Goal: Information Seeking & Learning: Compare options

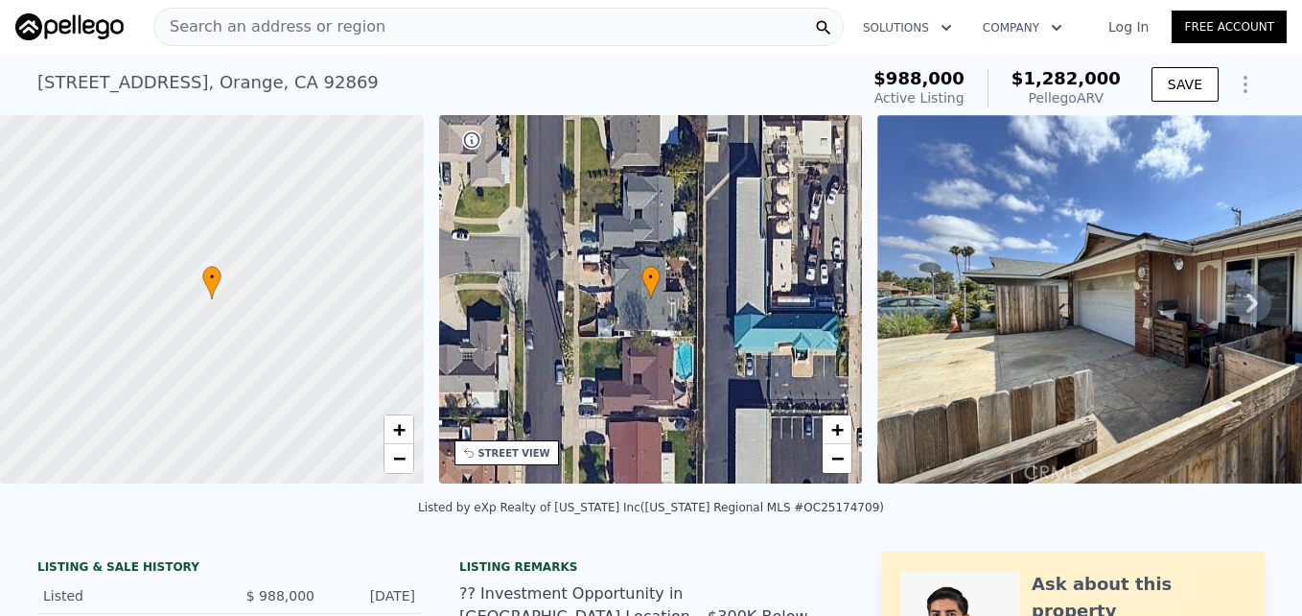
scroll to position [0, 470]
click at [251, 39] on div "Search an address or region" at bounding box center [269, 27] width 231 height 36
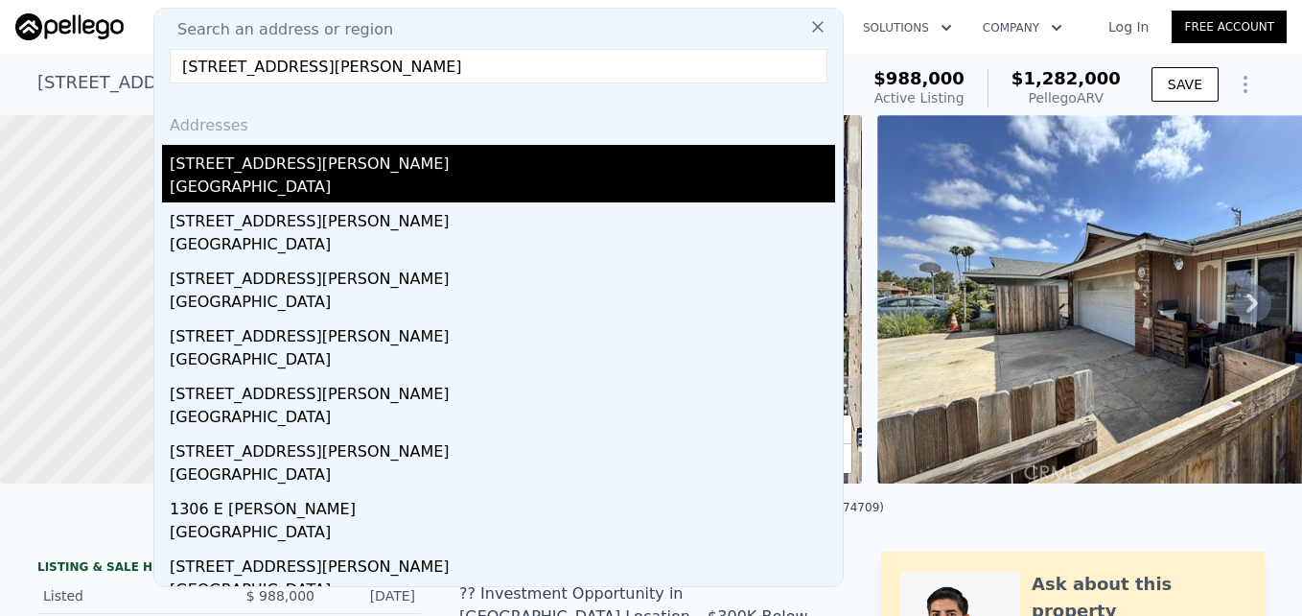
type input "2233 E Everett Pl, Orange, CA 92867"
click at [309, 169] on div "2233 E Everett Pl" at bounding box center [503, 160] width 666 height 31
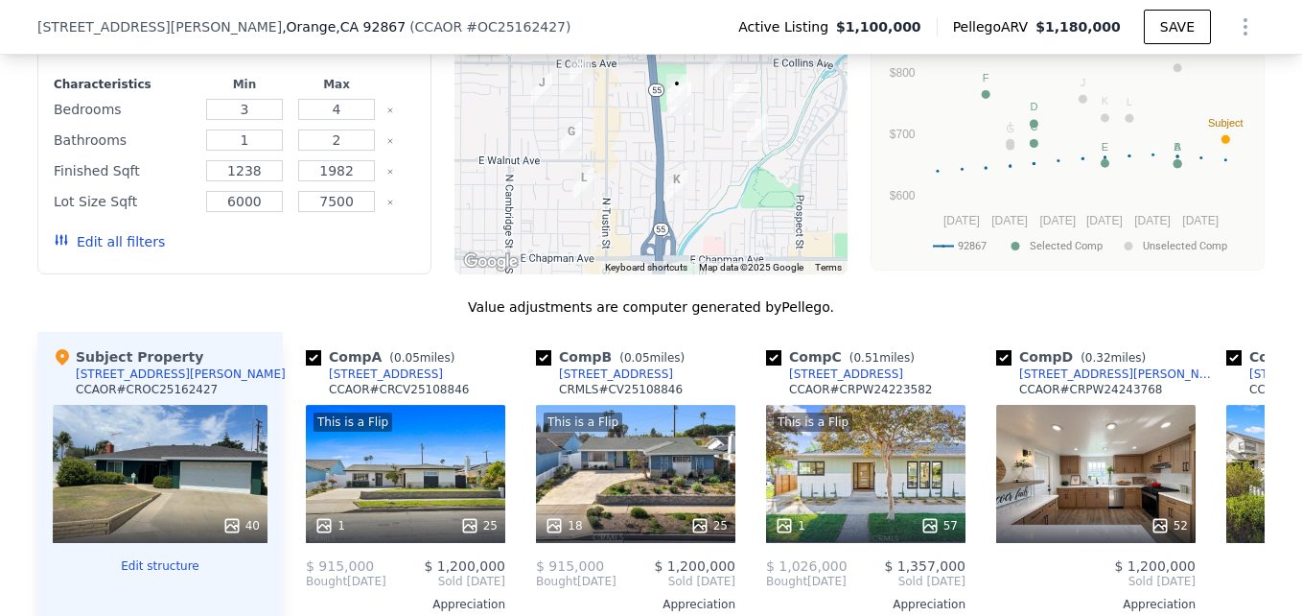
scroll to position [1525, 0]
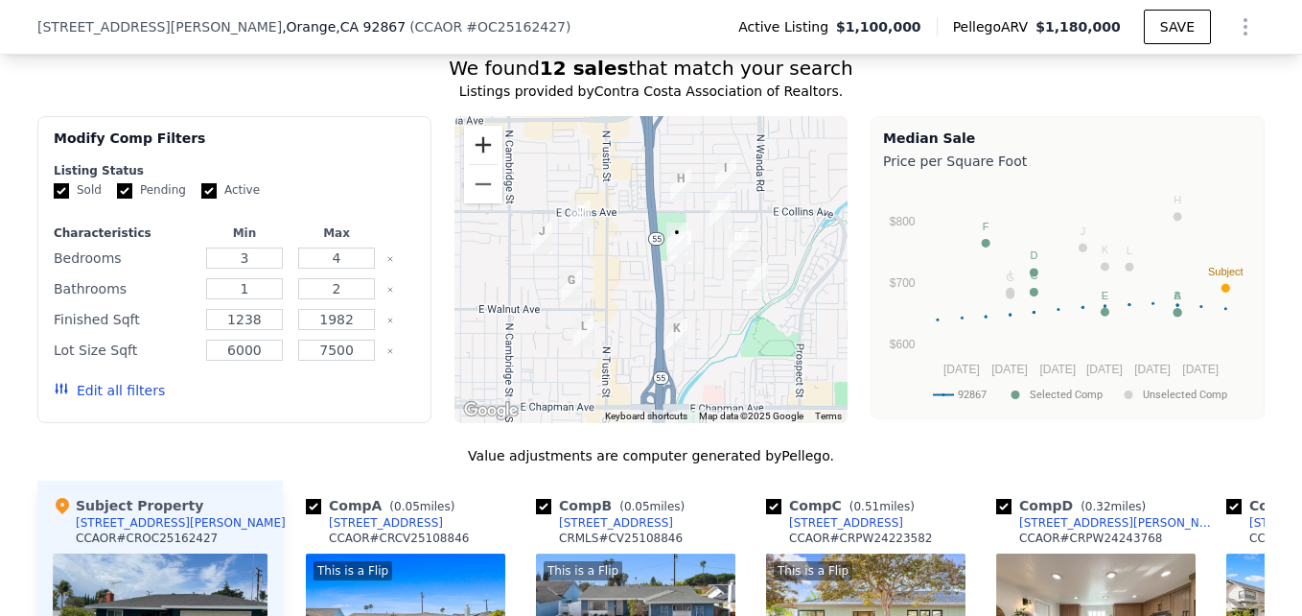
click at [468, 160] on button "Zoom in" at bounding box center [483, 145] width 38 height 38
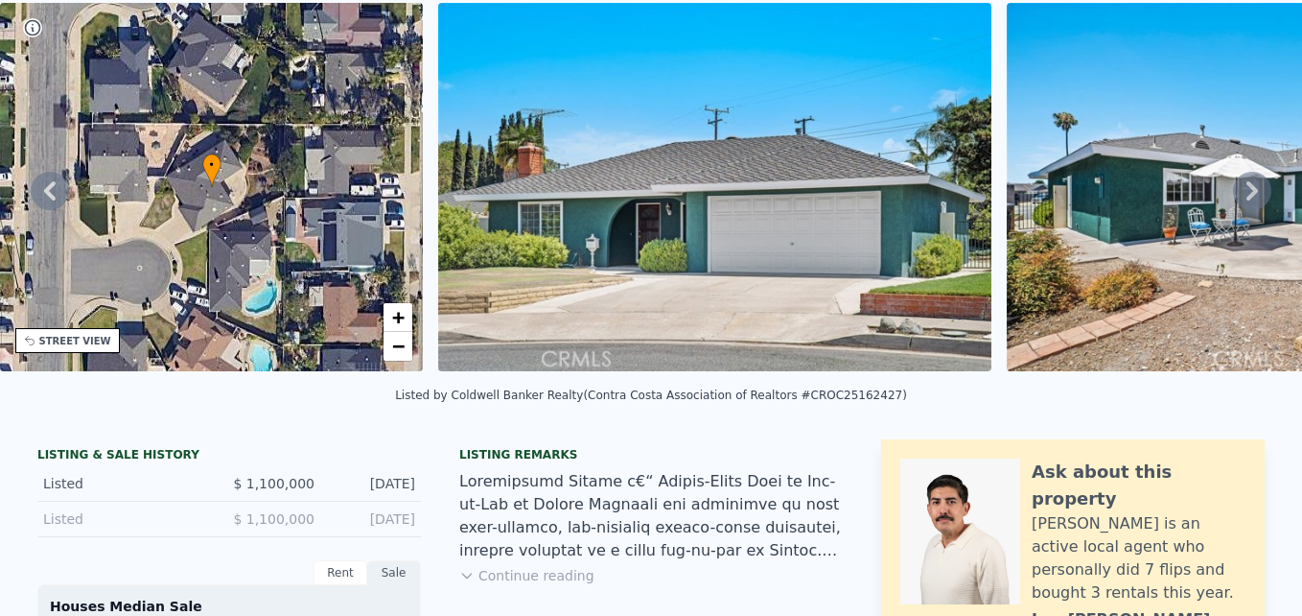
scroll to position [0, 0]
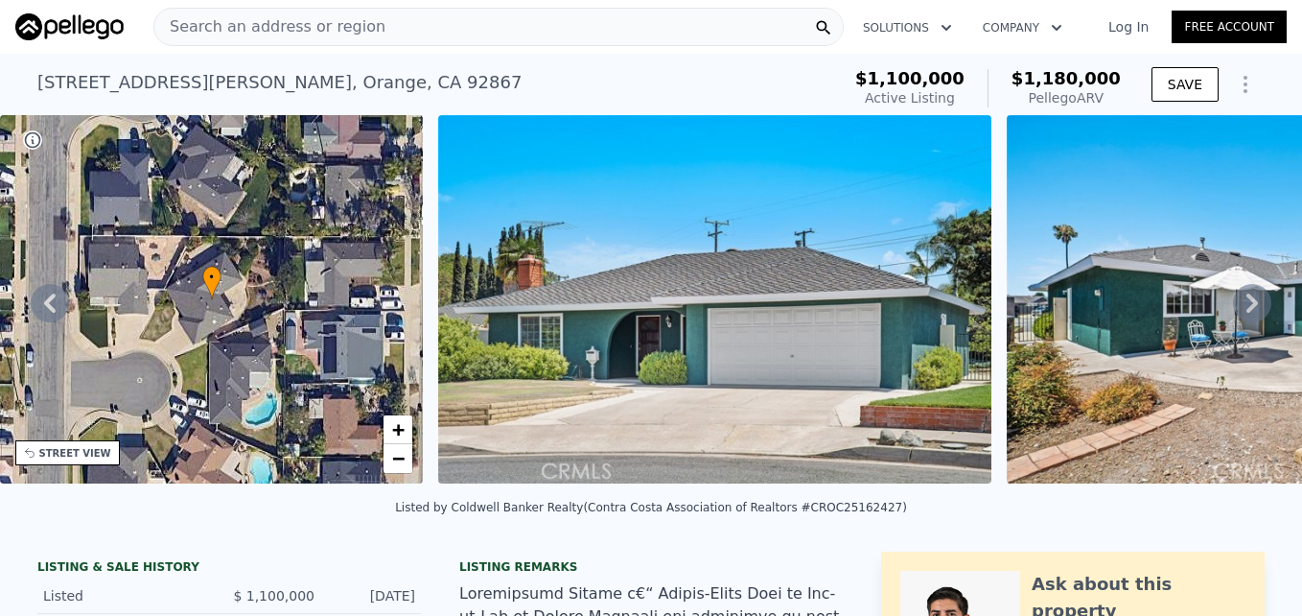
click at [229, 37] on span "Search an address or region" at bounding box center [269, 26] width 231 height 23
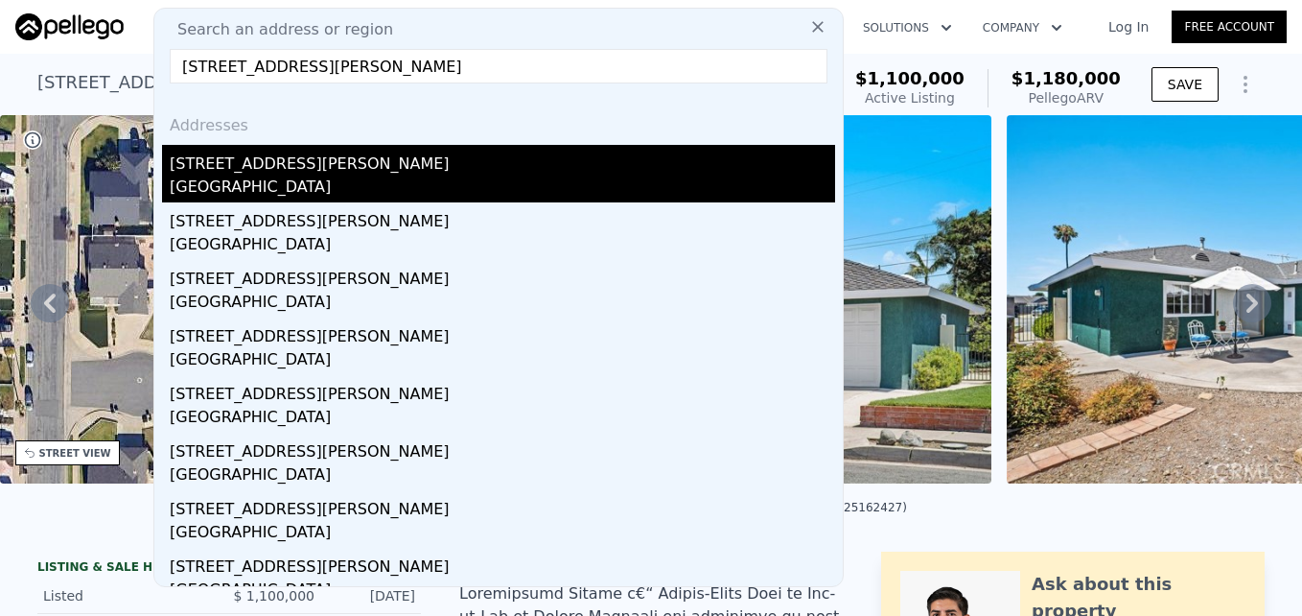
type input "2717 Dayna St, Santa Ana, CA 92705"
click at [346, 178] on div "Santa Ana, CA 92705" at bounding box center [503, 189] width 666 height 27
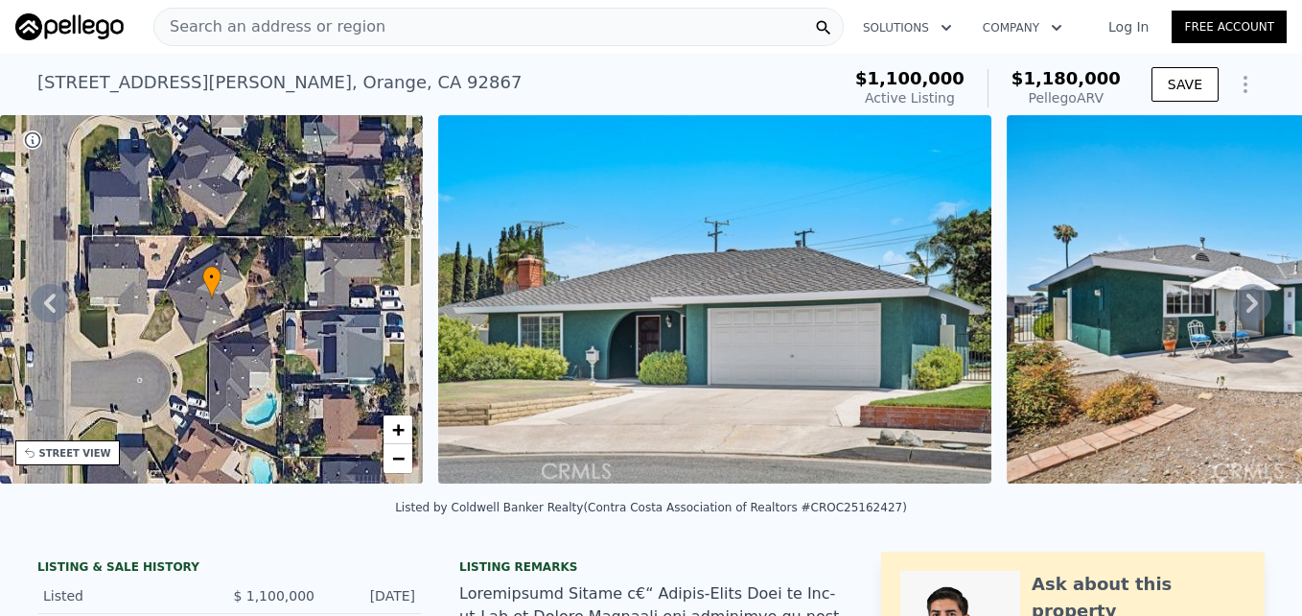
type input "3"
type input "1375"
type input "2214"
type input "10000"
type input "$ 1,189,000"
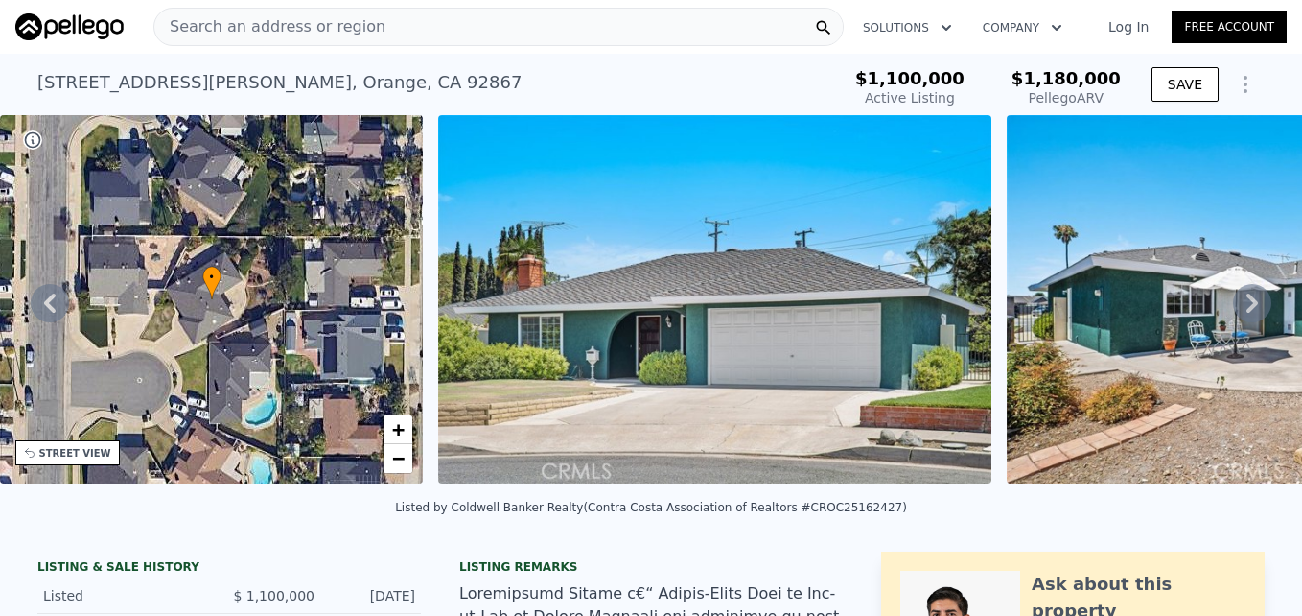
type input "$ 65,699"
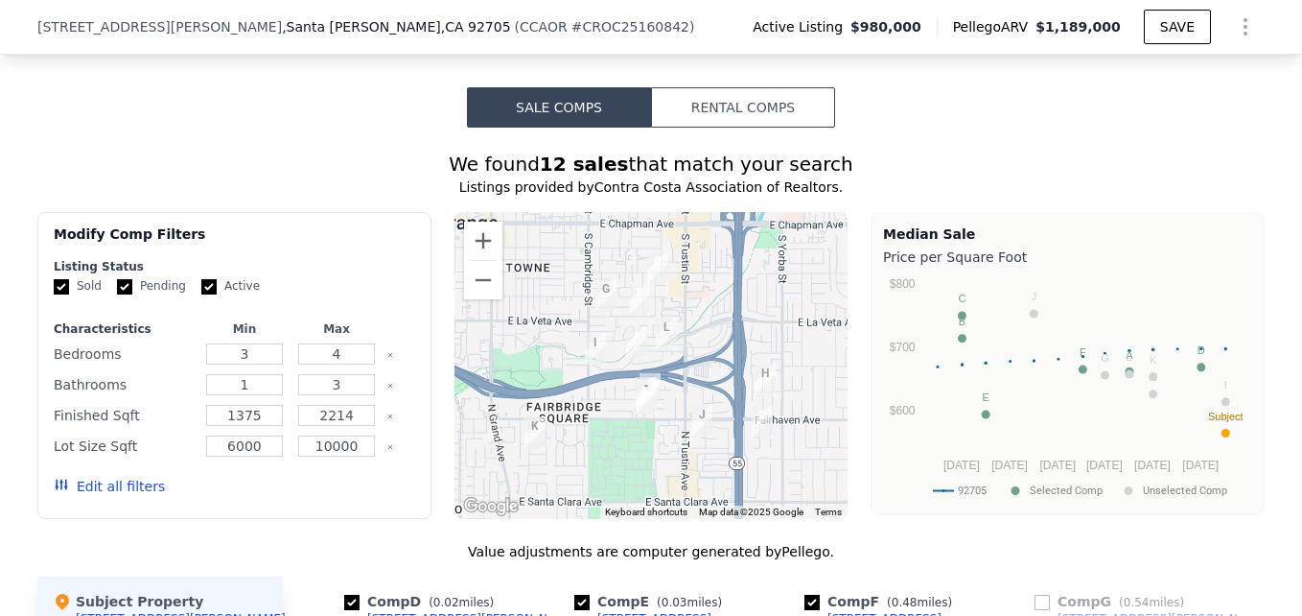
scroll to position [1542, 0]
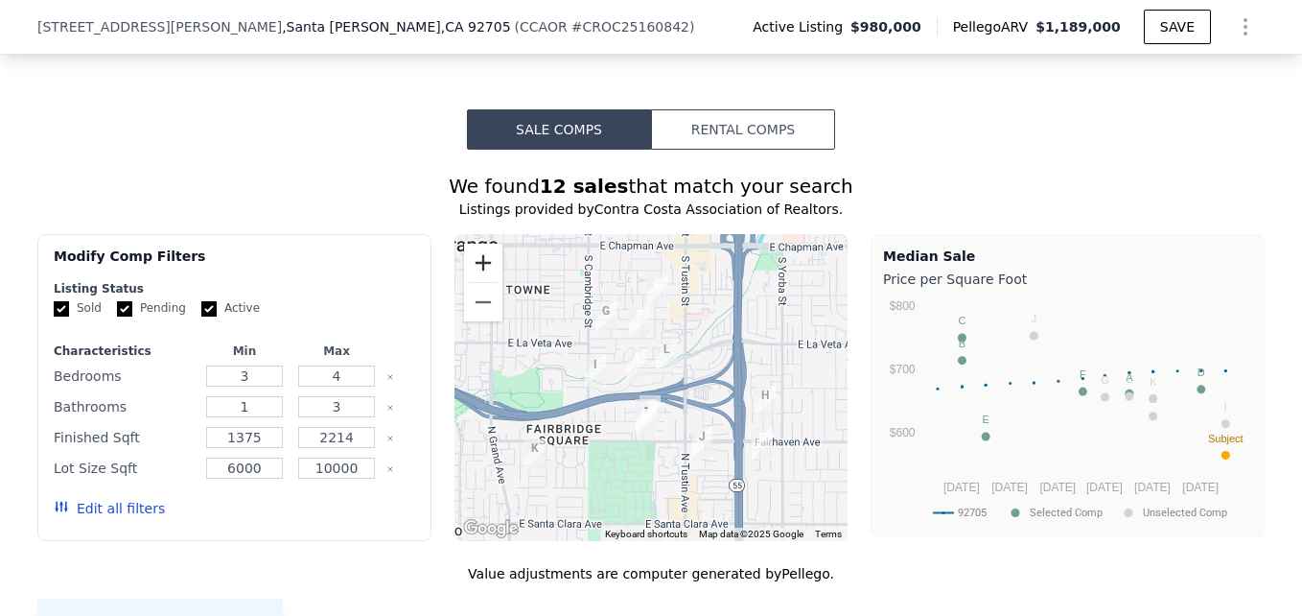
click at [478, 269] on button "Zoom in" at bounding box center [483, 263] width 38 height 38
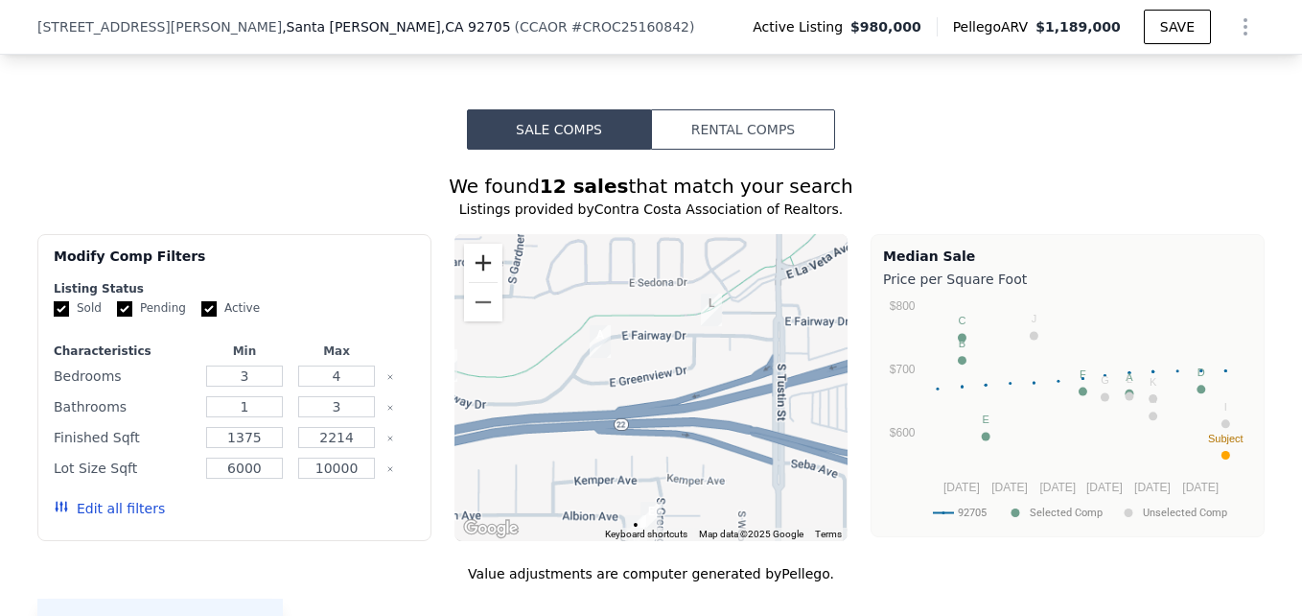
click at [478, 269] on button "Zoom in" at bounding box center [483, 263] width 38 height 38
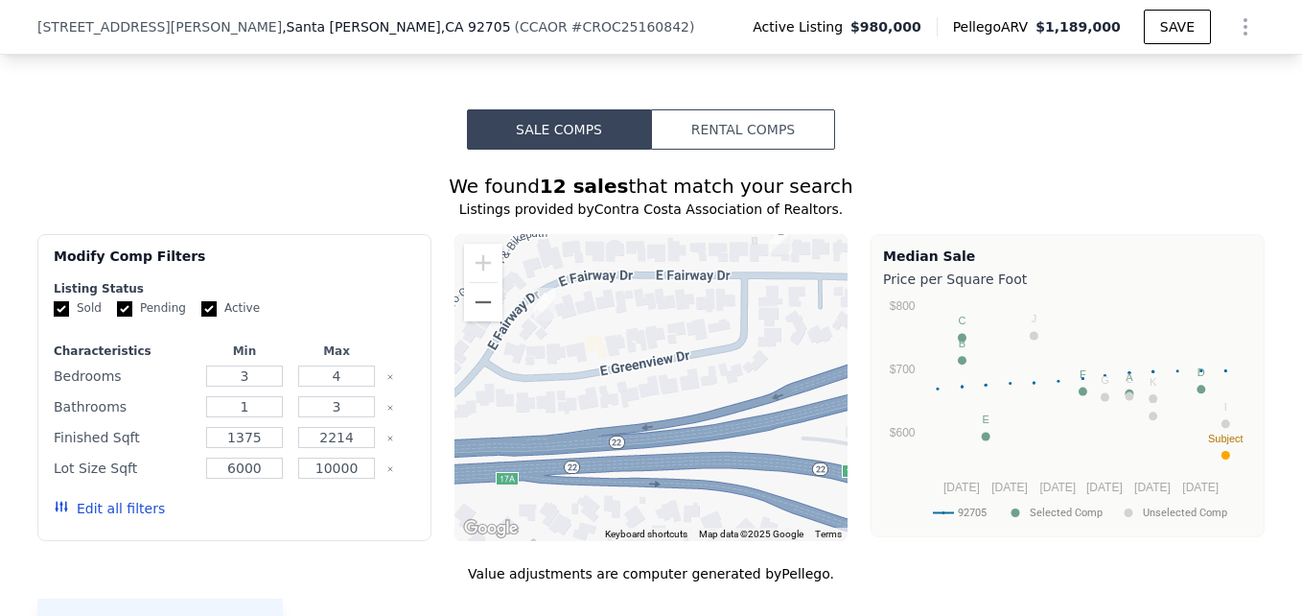
drag, startPoint x: 577, startPoint y: 431, endPoint x: 591, endPoint y: 262, distance: 169.3
click at [591, 262] on div at bounding box center [652, 387] width 394 height 307
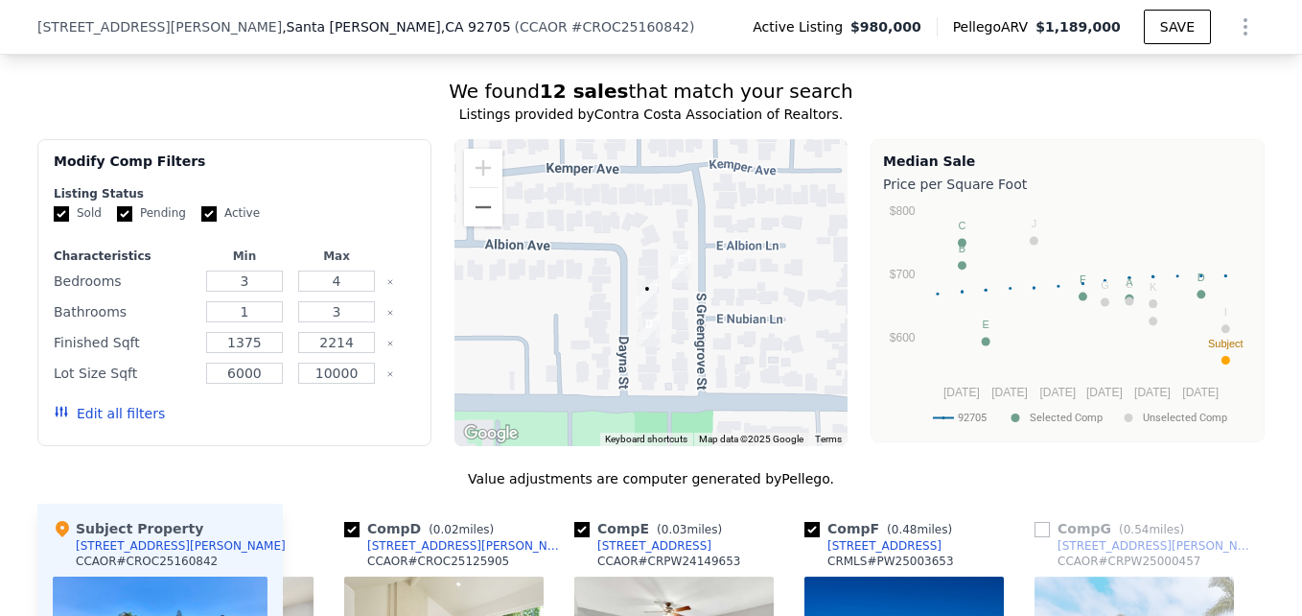
scroll to position [1638, 0]
click at [480, 225] on button "Zoom out" at bounding box center [483, 206] width 38 height 38
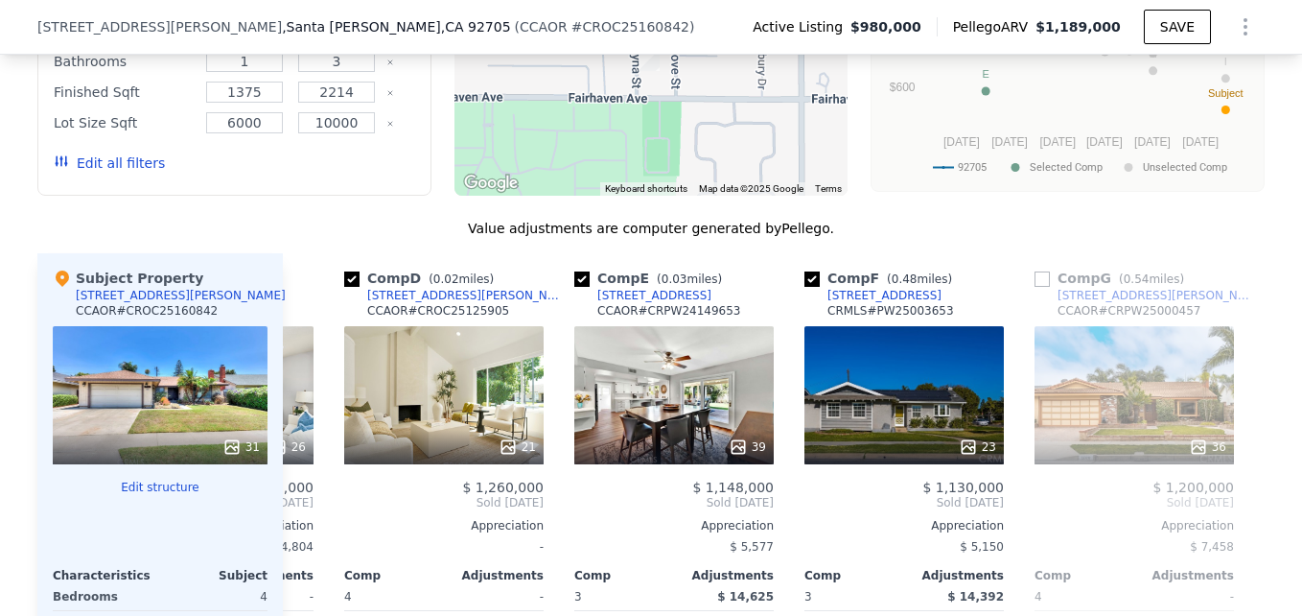
scroll to position [2024, 0]
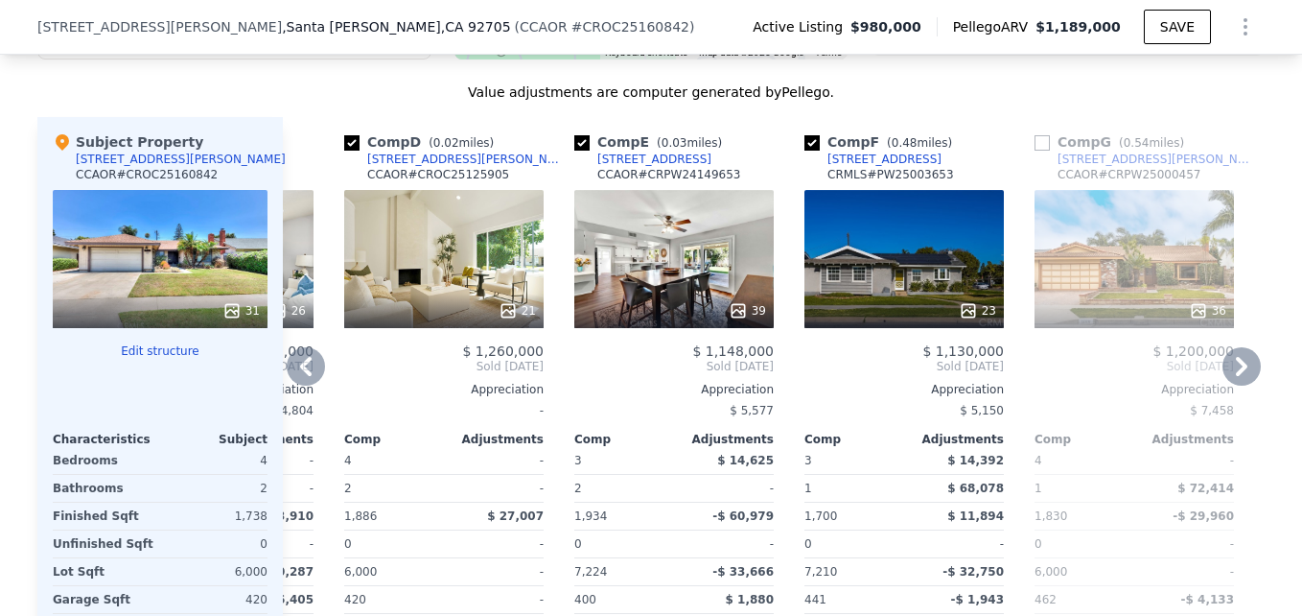
click at [458, 307] on div at bounding box center [443, 310] width 199 height 35
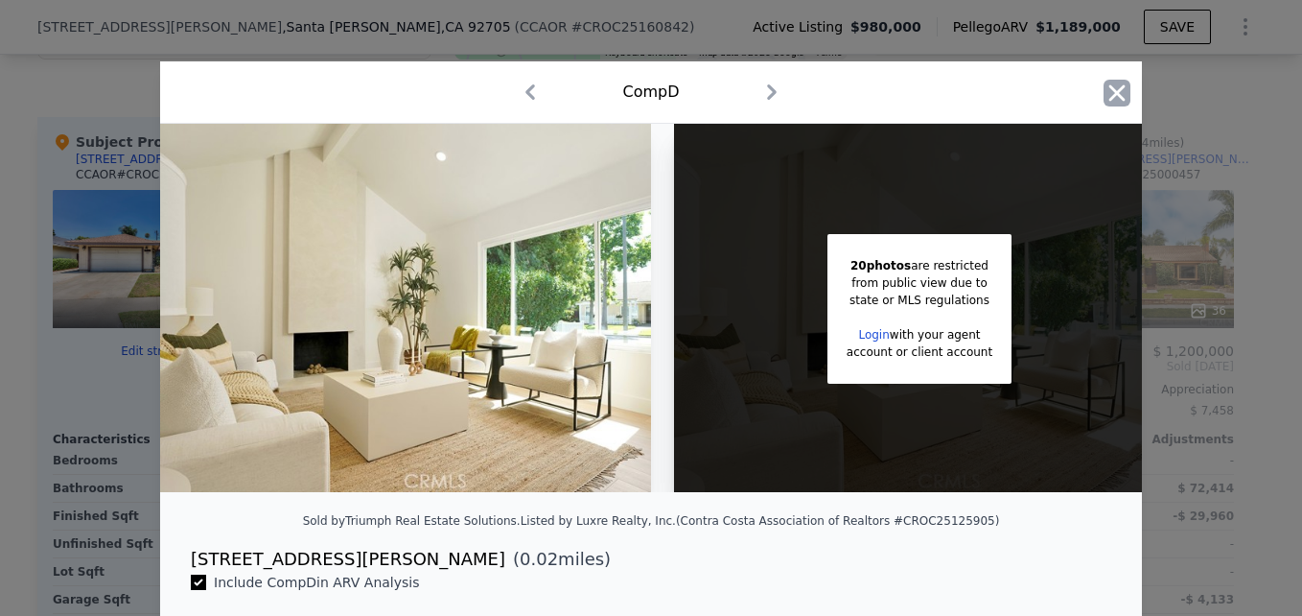
click at [1123, 95] on icon "button" at bounding box center [1117, 93] width 27 height 27
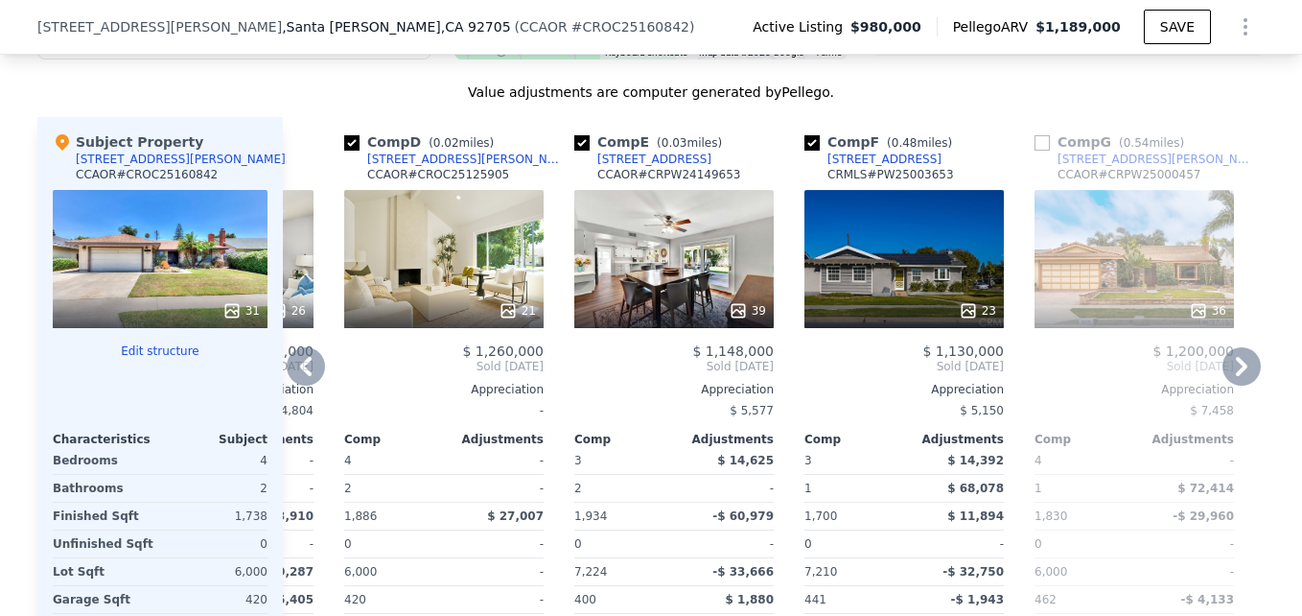
click at [388, 167] on div "[STREET_ADDRESS][PERSON_NAME]" at bounding box center [466, 159] width 199 height 15
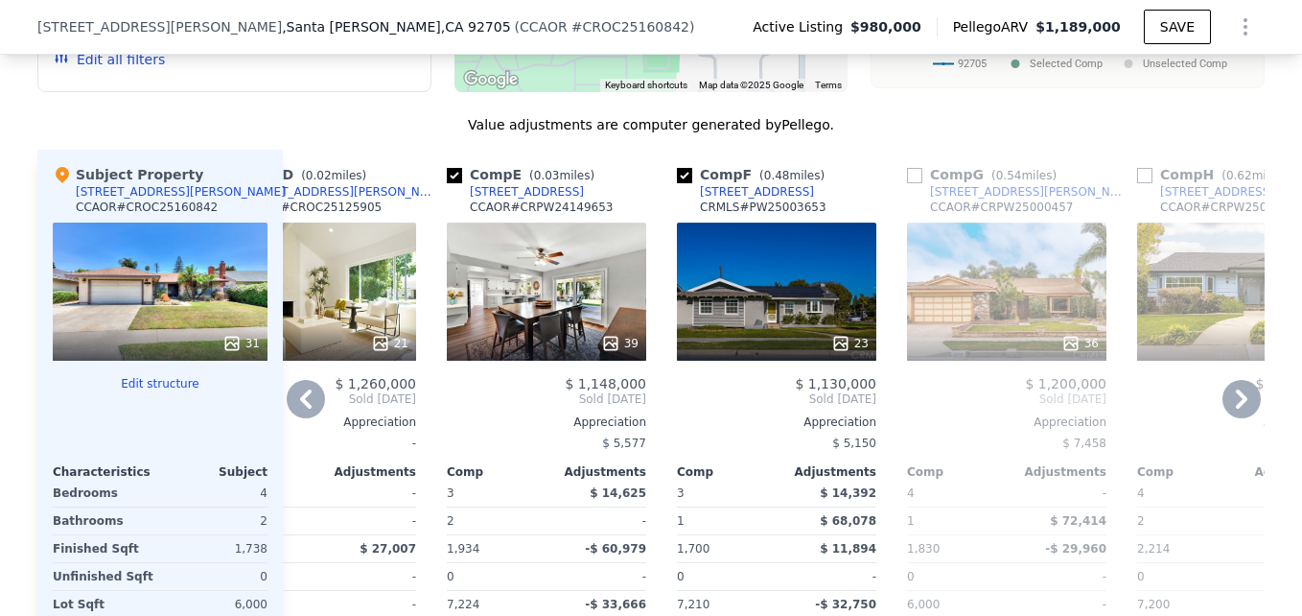
scroll to position [1989, 0]
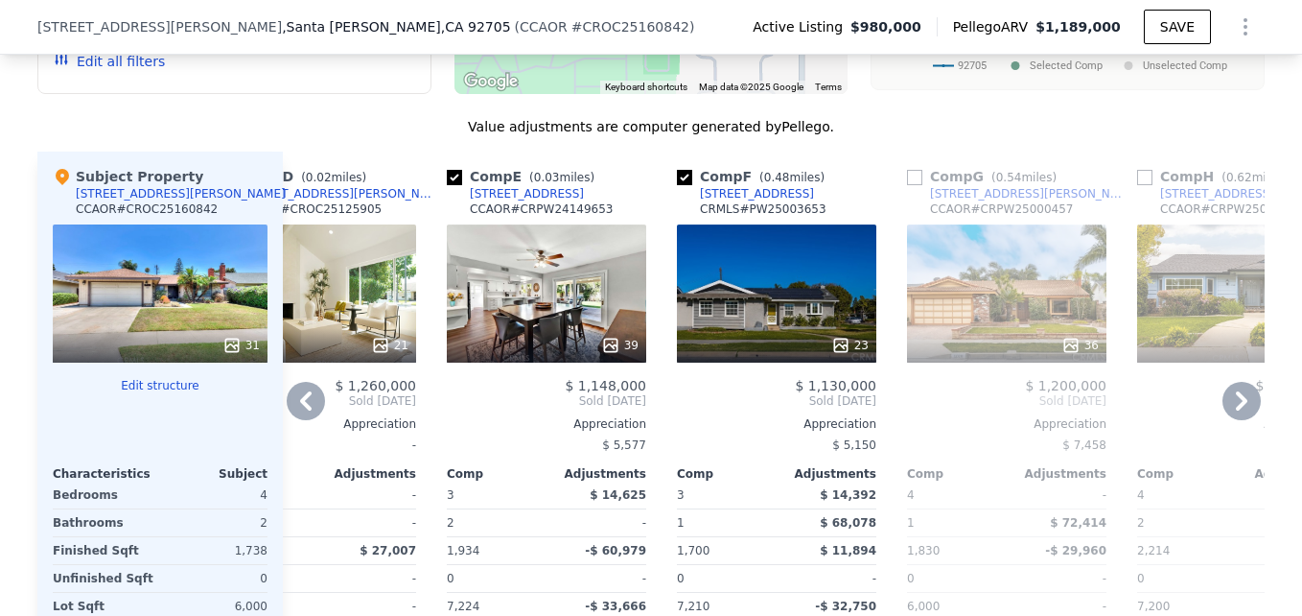
drag, startPoint x: 714, startPoint y: 352, endPoint x: 687, endPoint y: 312, distance: 48.4
click at [687, 312] on div "23" at bounding box center [776, 293] width 199 height 138
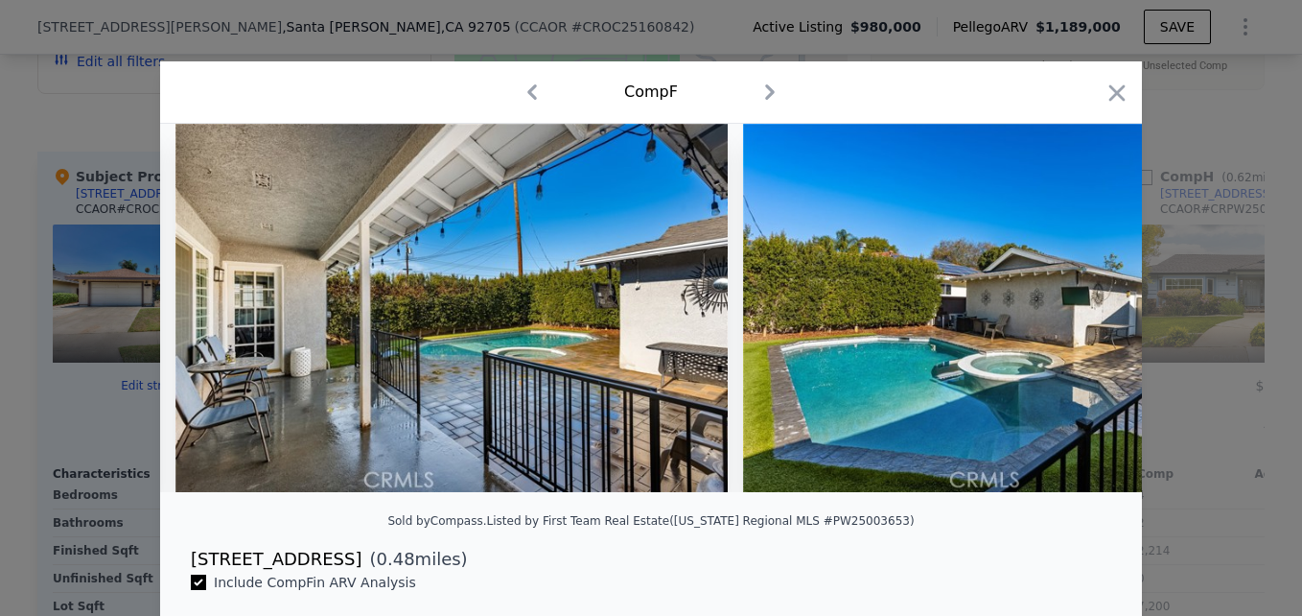
scroll to position [0, 11240]
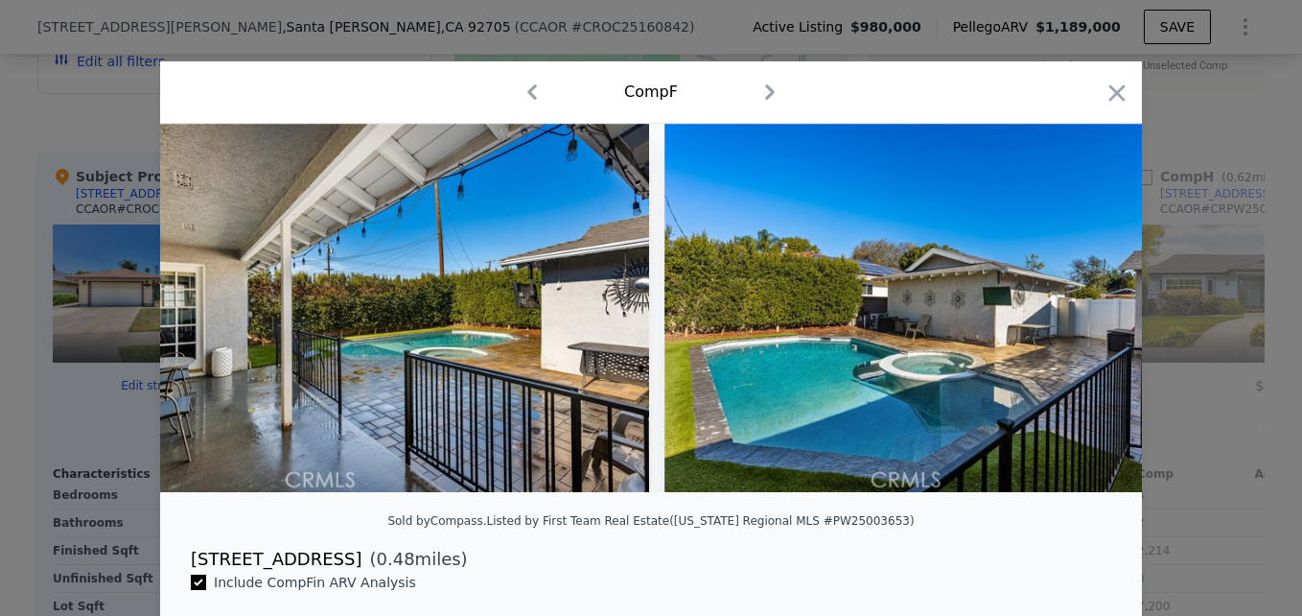
click at [1124, 84] on div "Comp F" at bounding box center [651, 92] width 982 height 62
click at [1112, 90] on icon "button" at bounding box center [1118, 92] width 16 height 16
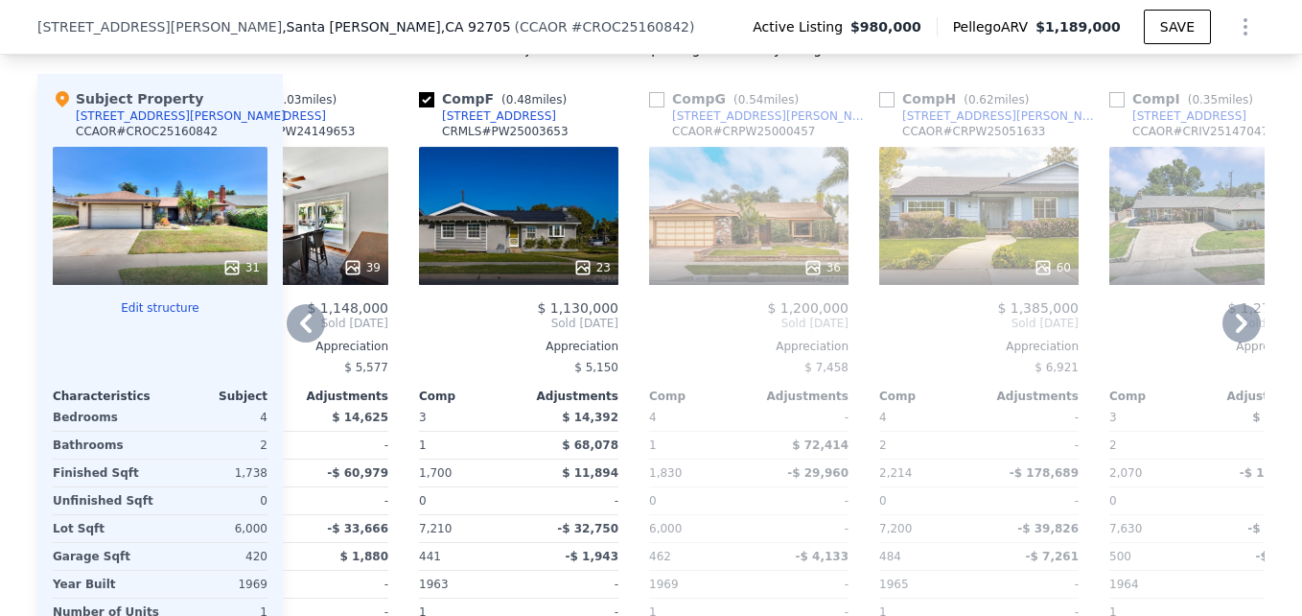
scroll to position [2068, 0]
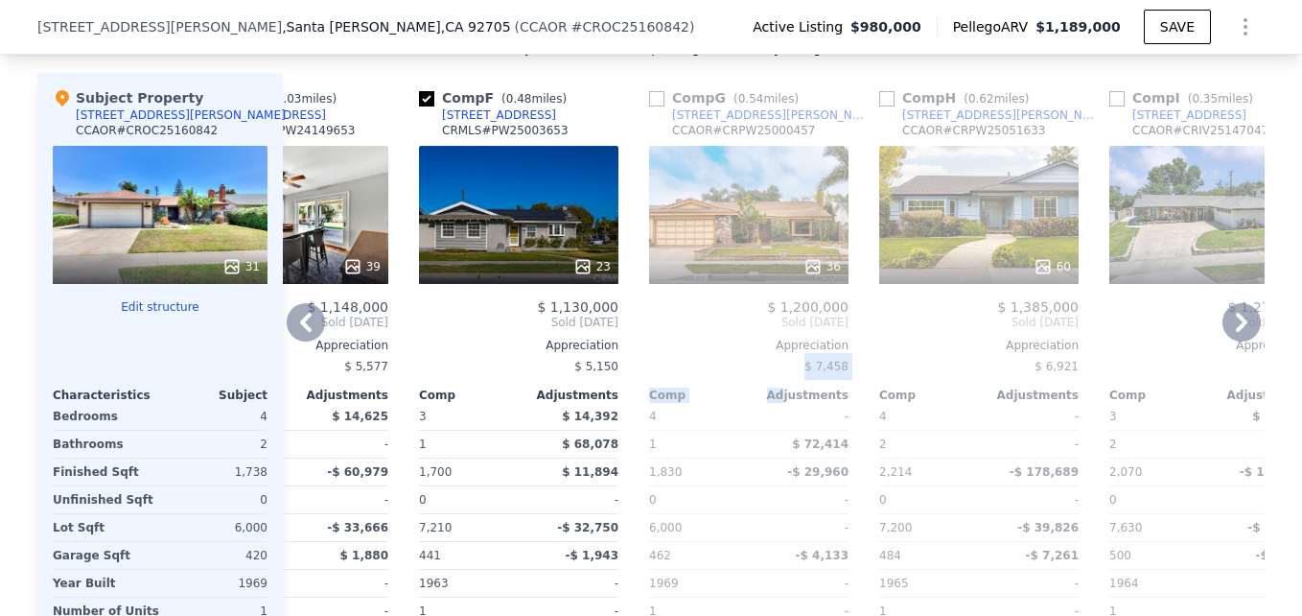
drag, startPoint x: 633, startPoint y: 384, endPoint x: 829, endPoint y: 429, distance: 200.8
click at [829, 429] on div "Comp A ( 0.27 miles) 1248 E Fairway Dr CCAOR # CRRS25013391 This is a Flip 41 $…" at bounding box center [774, 395] width 982 height 644
drag, startPoint x: 829, startPoint y: 429, endPoint x: 989, endPoint y: 251, distance: 239.0
click at [989, 251] on div "60" at bounding box center [978, 215] width 199 height 138
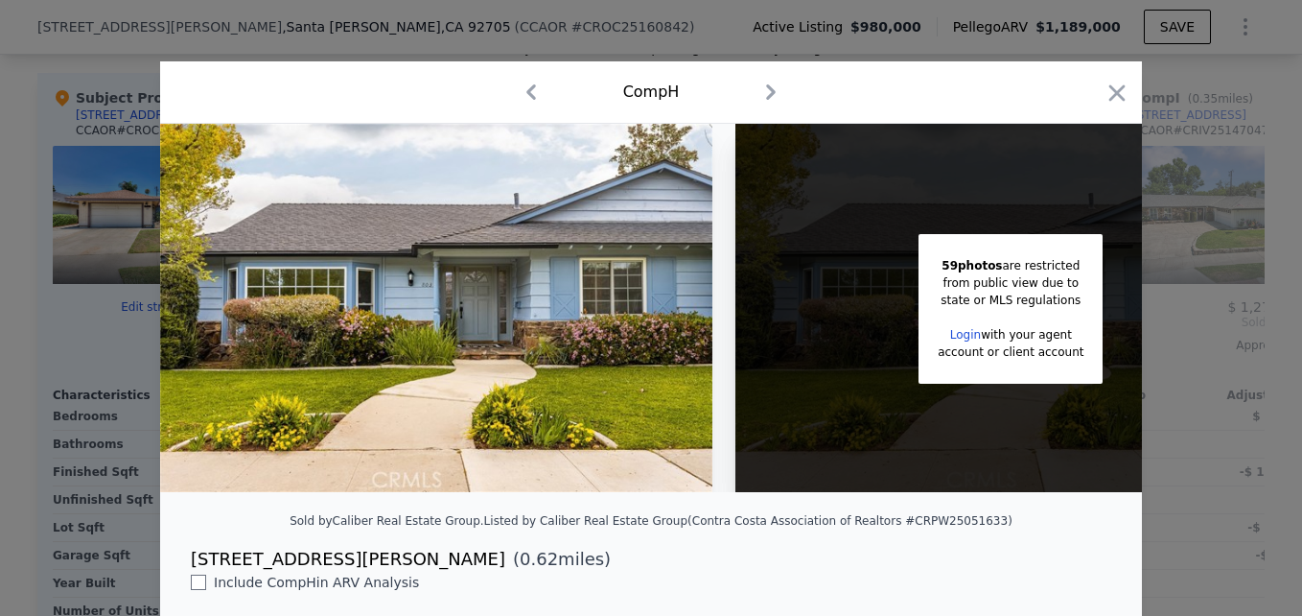
scroll to position [0, 152]
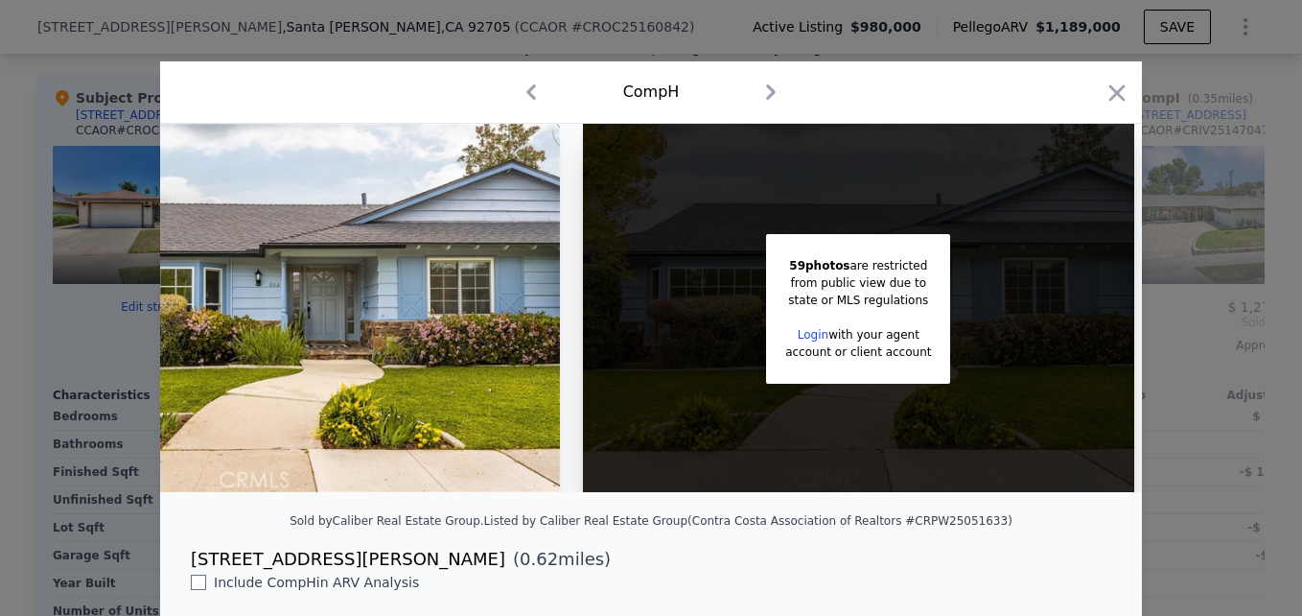
click at [1095, 99] on div "Comp H" at bounding box center [651, 92] width 951 height 31
click at [1113, 97] on icon "button" at bounding box center [1118, 92] width 16 height 16
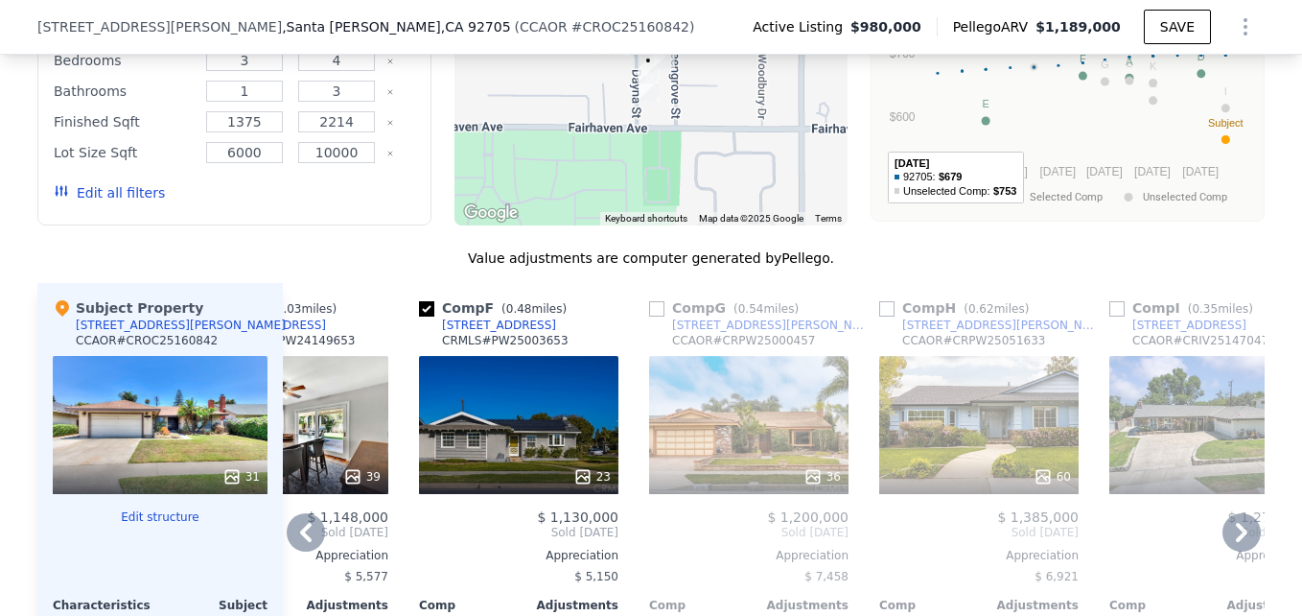
scroll to position [1861, 0]
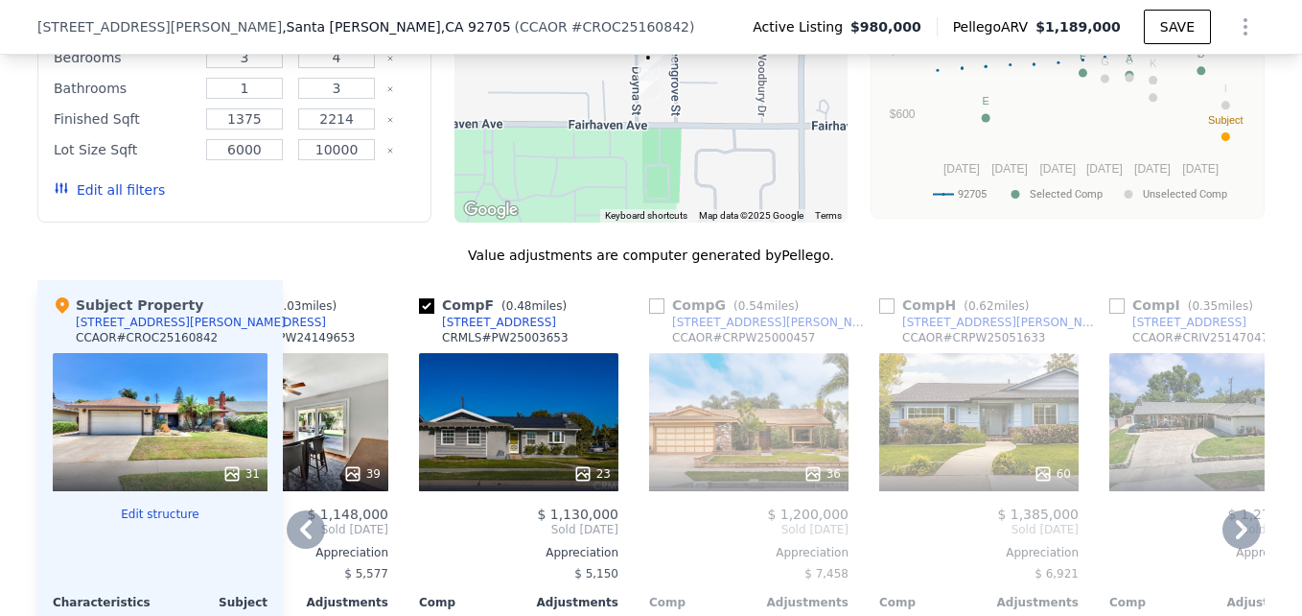
click at [952, 330] on div "[STREET_ADDRESS][PERSON_NAME]" at bounding box center [1001, 322] width 199 height 15
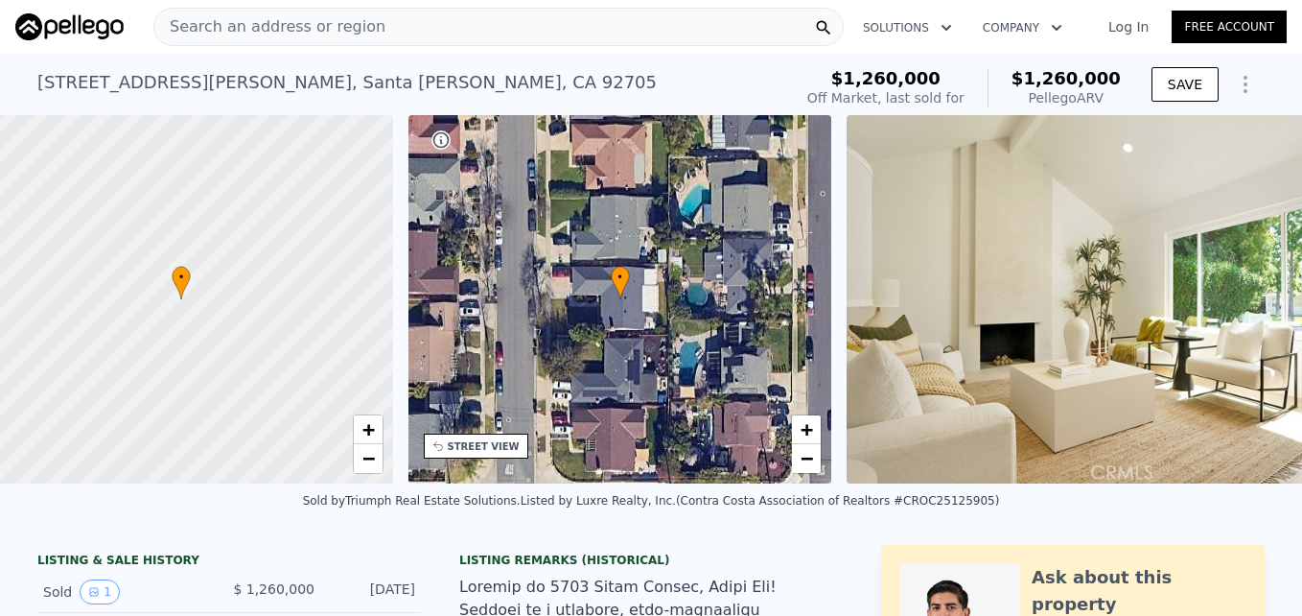
scroll to position [0, 8]
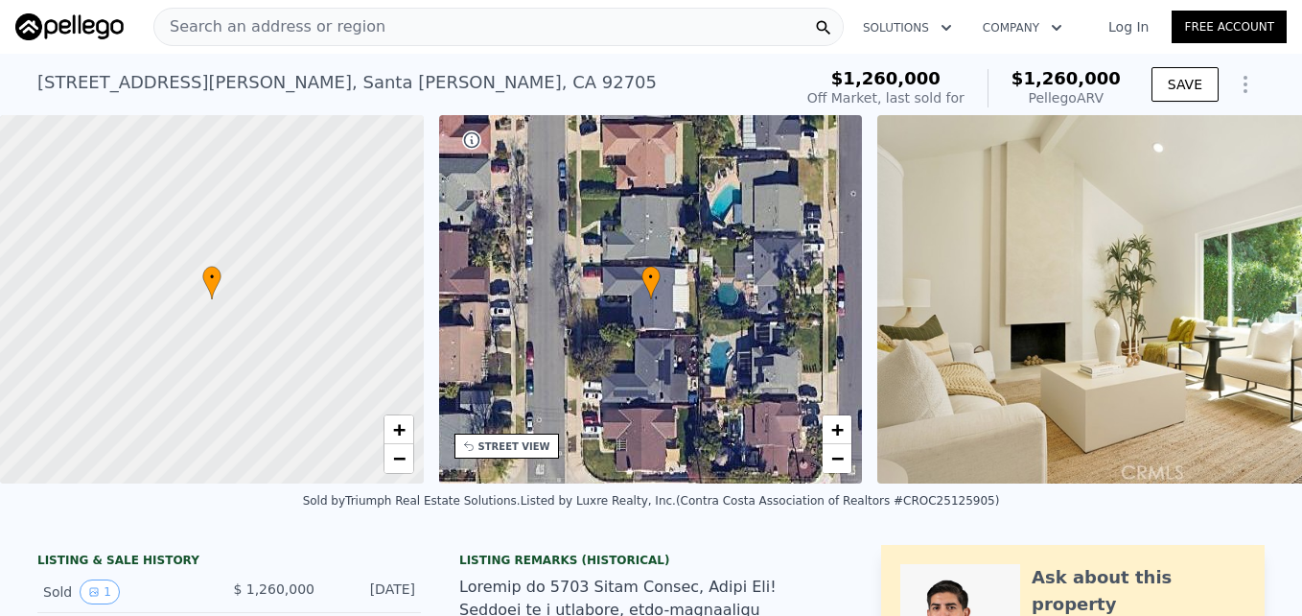
drag, startPoint x: 22, startPoint y: 79, endPoint x: 233, endPoint y: 125, distance: 216.0
drag, startPoint x: 233, startPoint y: 125, endPoint x: 324, endPoint y: 89, distance: 97.8
click at [324, 89] on div "2709 Dayna St , Santa Ana , CA 92705 Sold Jul 2025 for $1.260m (~ARV $1.260m )" at bounding box center [410, 88] width 747 height 54
drag, startPoint x: 315, startPoint y: 72, endPoint x: 195, endPoint y: 73, distance: 119.9
drag, startPoint x: 195, startPoint y: 73, endPoint x: 30, endPoint y: 80, distance: 165.1
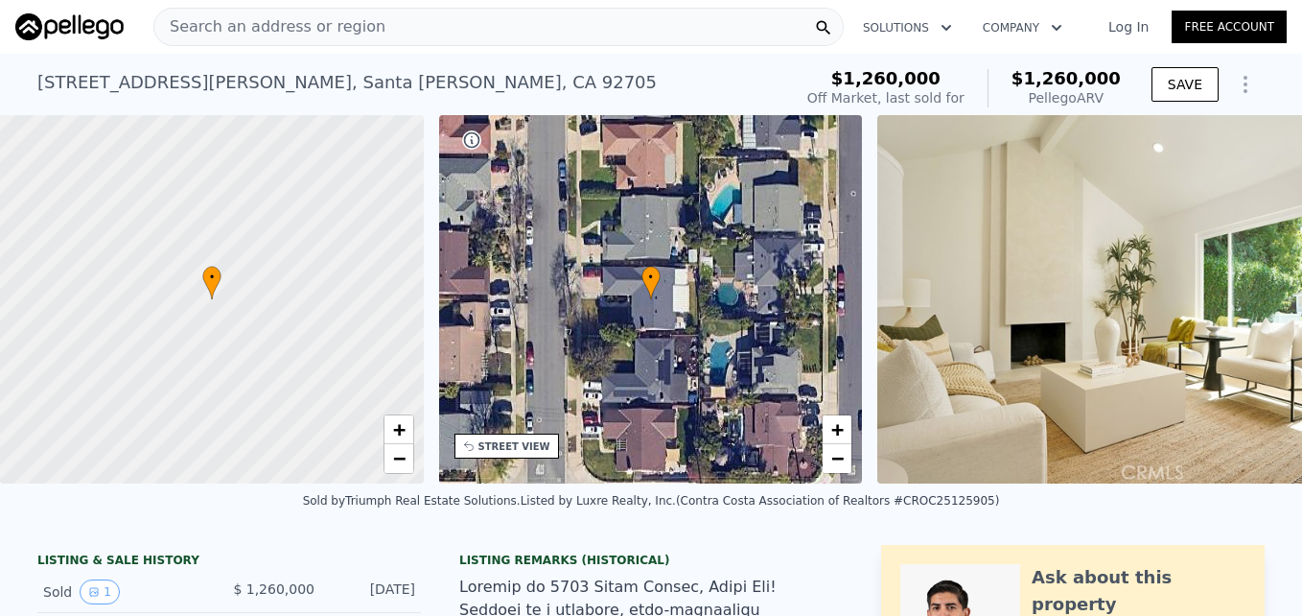
click at [37, 80] on div "2709 Dayna St , Santa Ana , CA 92705" at bounding box center [347, 82] width 620 height 27
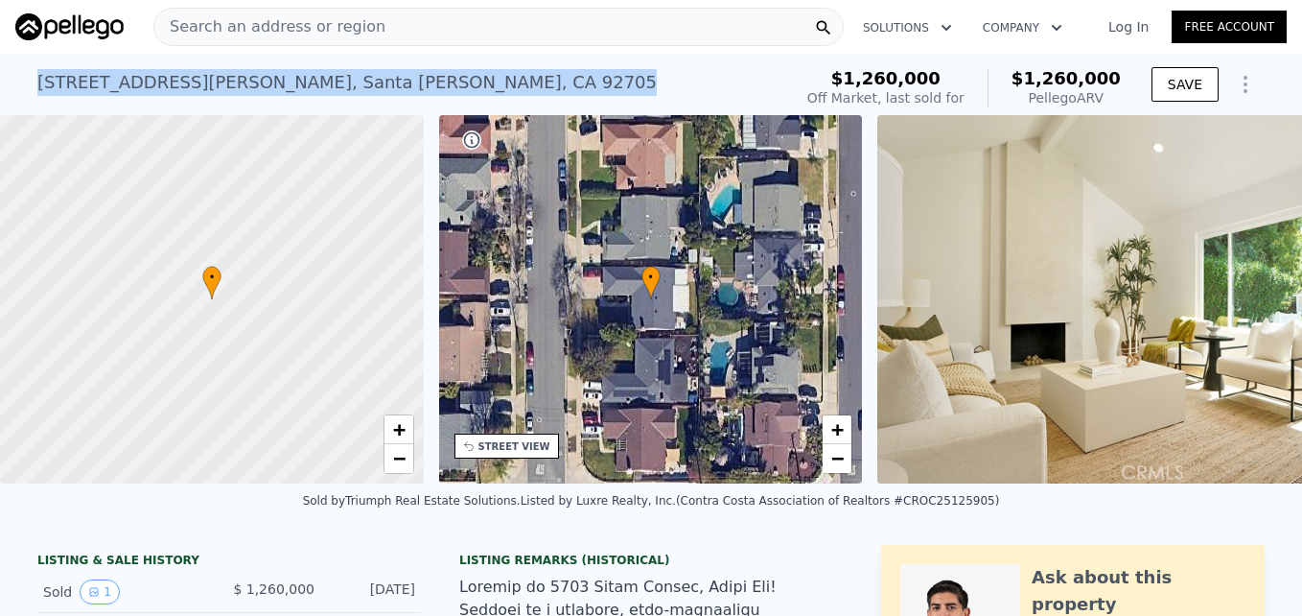
drag, startPoint x: 30, startPoint y: 80, endPoint x: 321, endPoint y: 92, distance: 291.8
click at [321, 92] on div "2709 Dayna St , Santa Ana , CA 92705 Sold Jul 2025 for $1.260m (~ARV $1.260m )" at bounding box center [410, 88] width 747 height 54
drag, startPoint x: 321, startPoint y: 92, endPoint x: 284, endPoint y: 87, distance: 37.7
copy div "2709 Dayna St , Santa Ana , CA 92705 Sold Jul 2025 for $1.260m (~ARV $1.260m )"
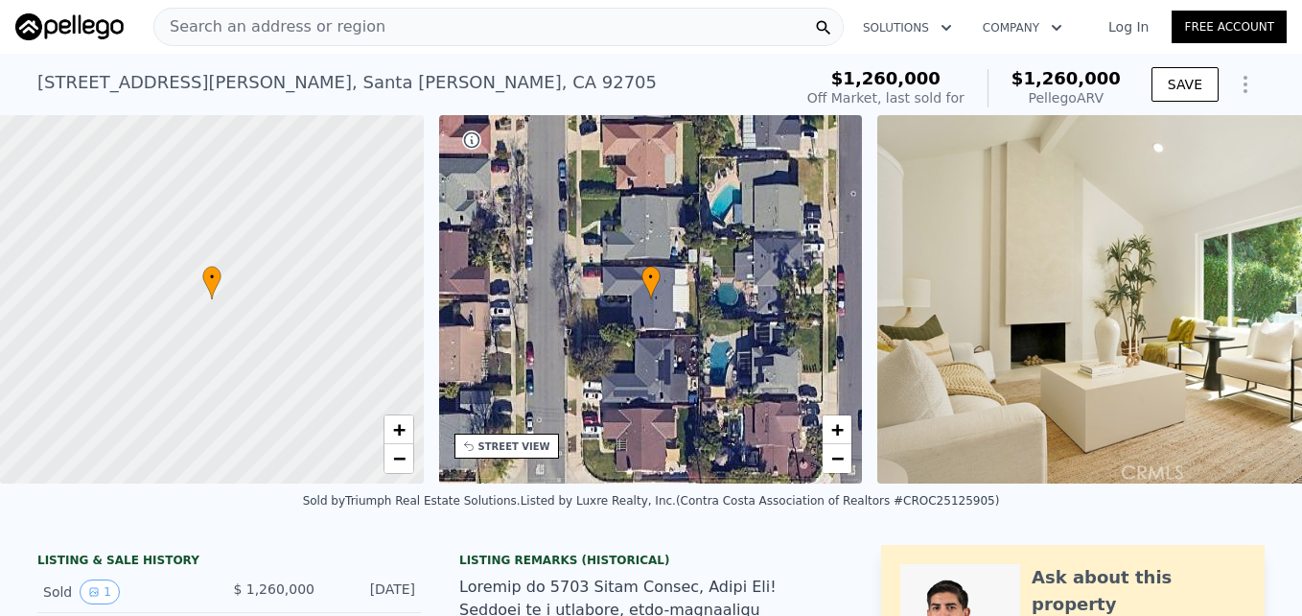
click at [236, 35] on span "Search an address or region" at bounding box center [269, 26] width 231 height 23
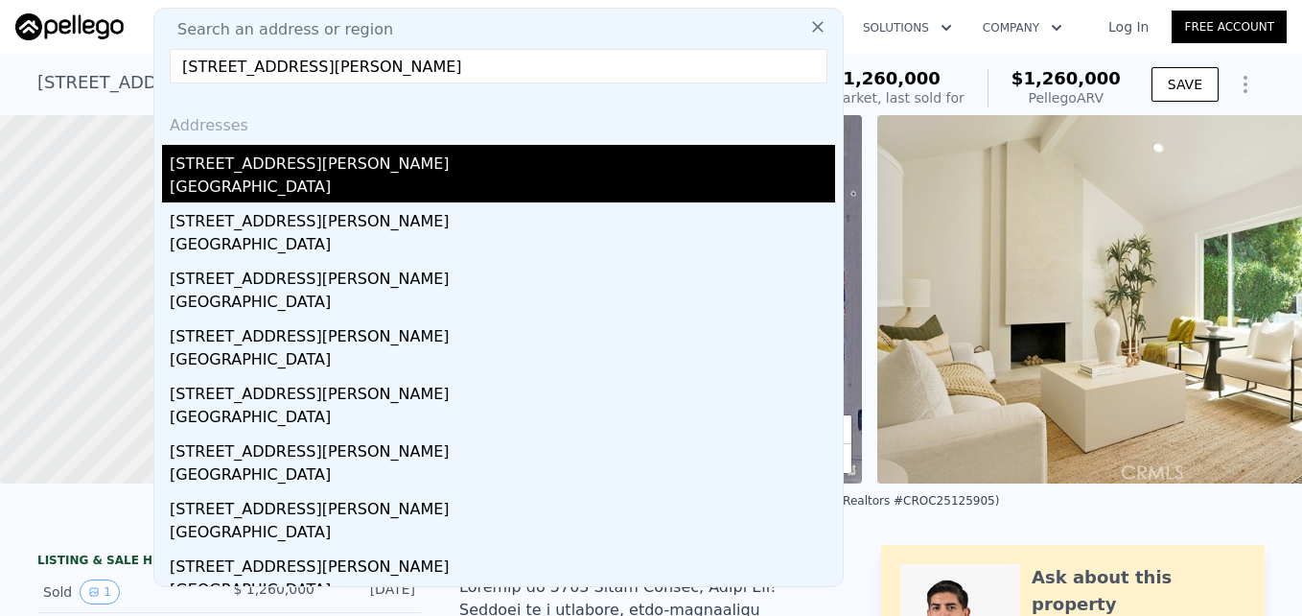
type input "3186 N Hartman St, Orange, CA 92865"
click at [335, 165] on div "3186 N Hartman St" at bounding box center [503, 160] width 666 height 31
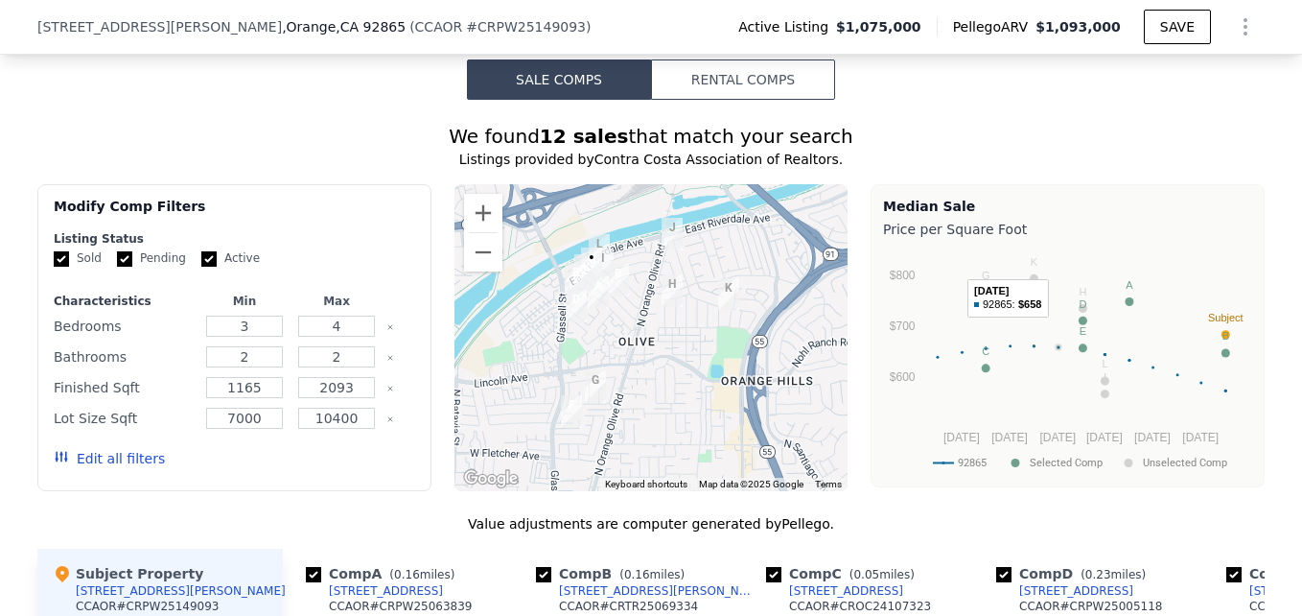
scroll to position [1514, 0]
click at [475, 220] on button "Zoom in" at bounding box center [483, 212] width 38 height 38
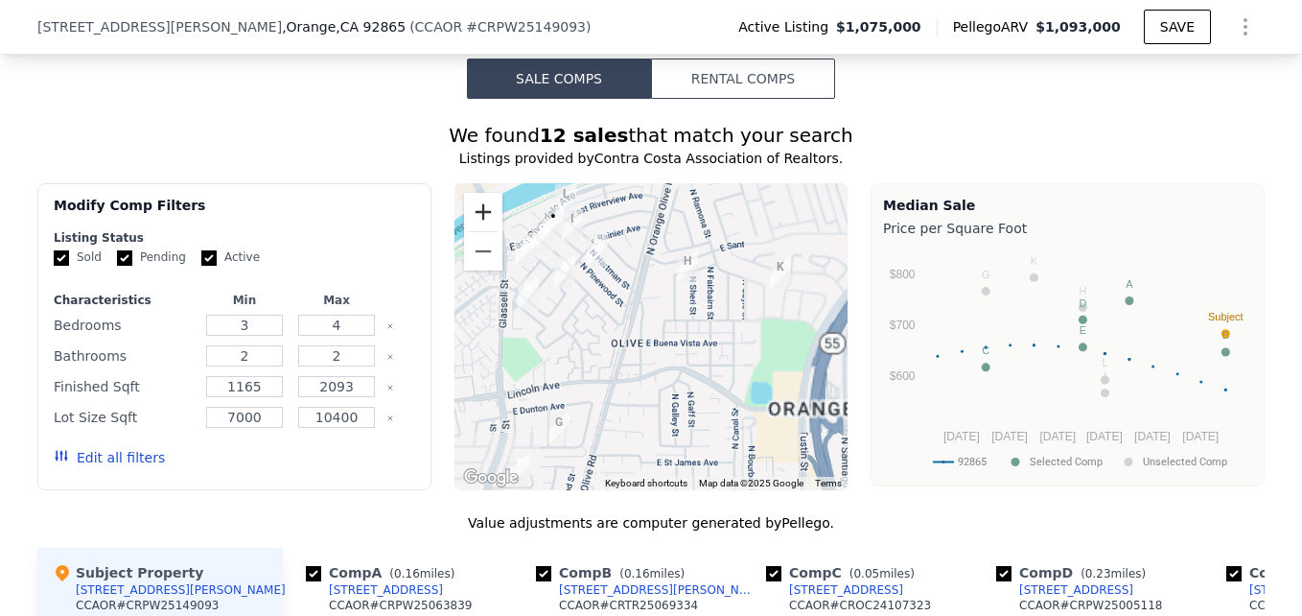
click at [475, 220] on button "Zoom in" at bounding box center [483, 212] width 38 height 38
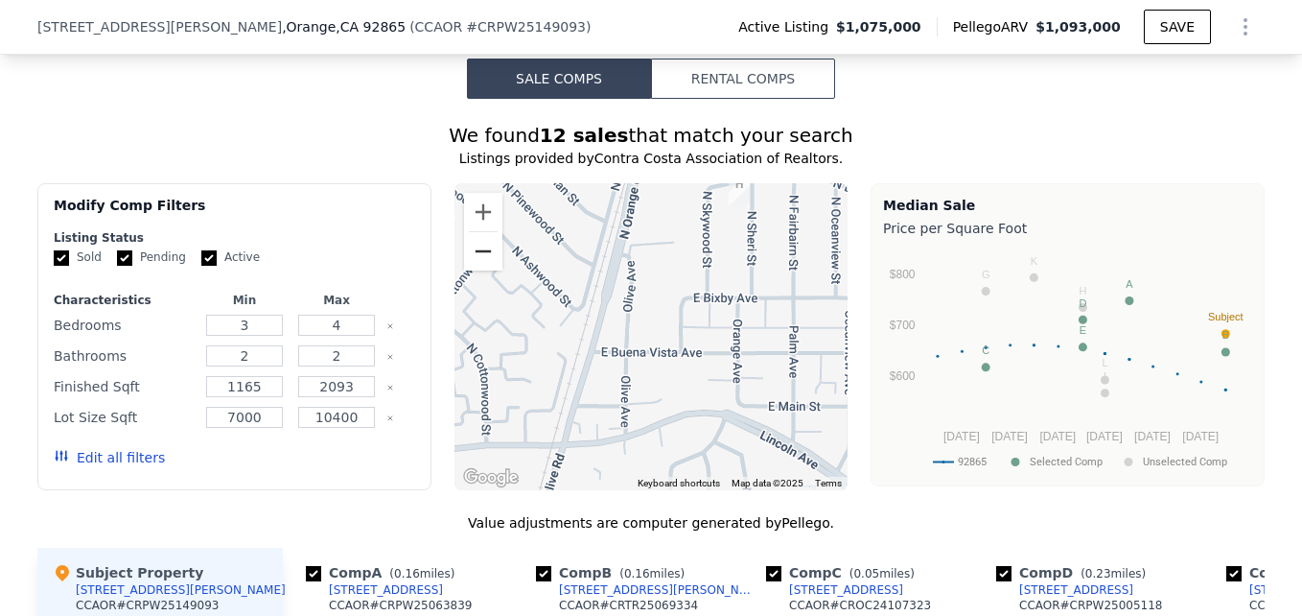
click at [481, 270] on button "Zoom out" at bounding box center [483, 251] width 38 height 38
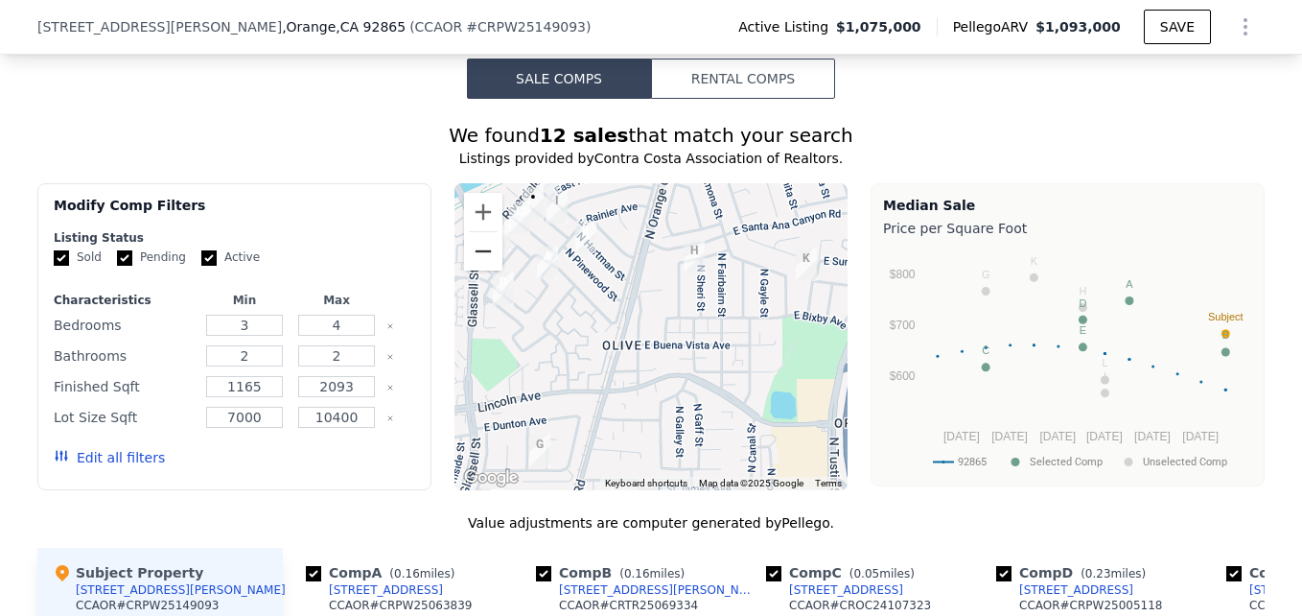
click at [481, 270] on button "Zoom out" at bounding box center [483, 251] width 38 height 38
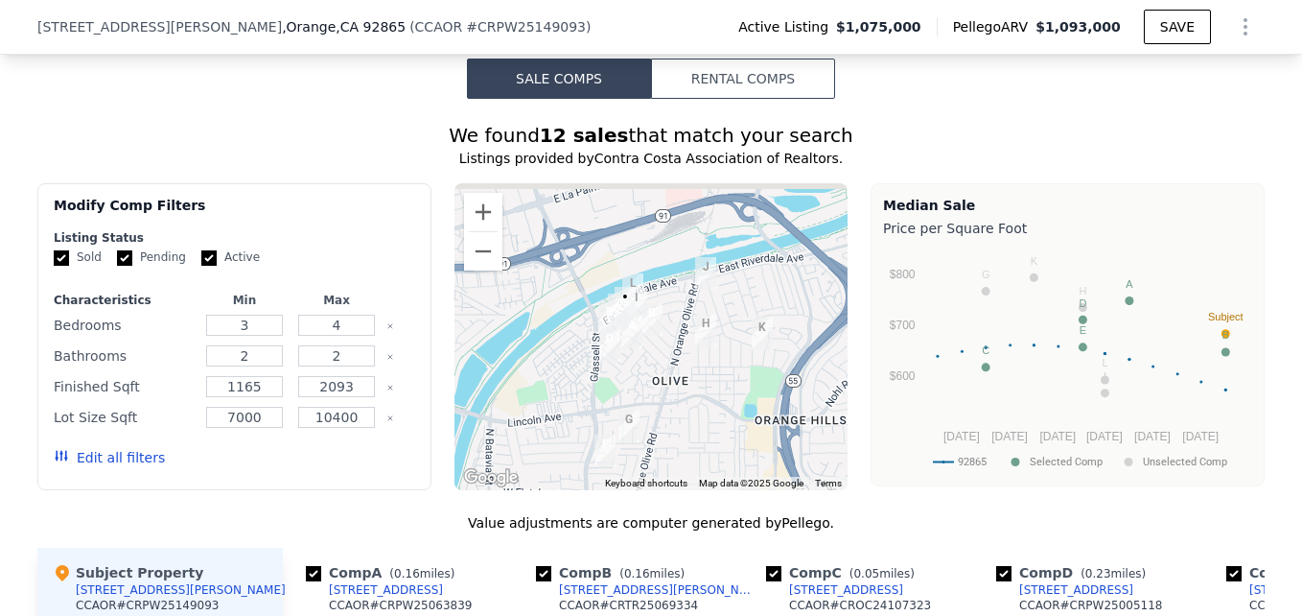
drag, startPoint x: 549, startPoint y: 310, endPoint x: 558, endPoint y: 328, distance: 20.6
click at [558, 328] on div at bounding box center [652, 336] width 394 height 307
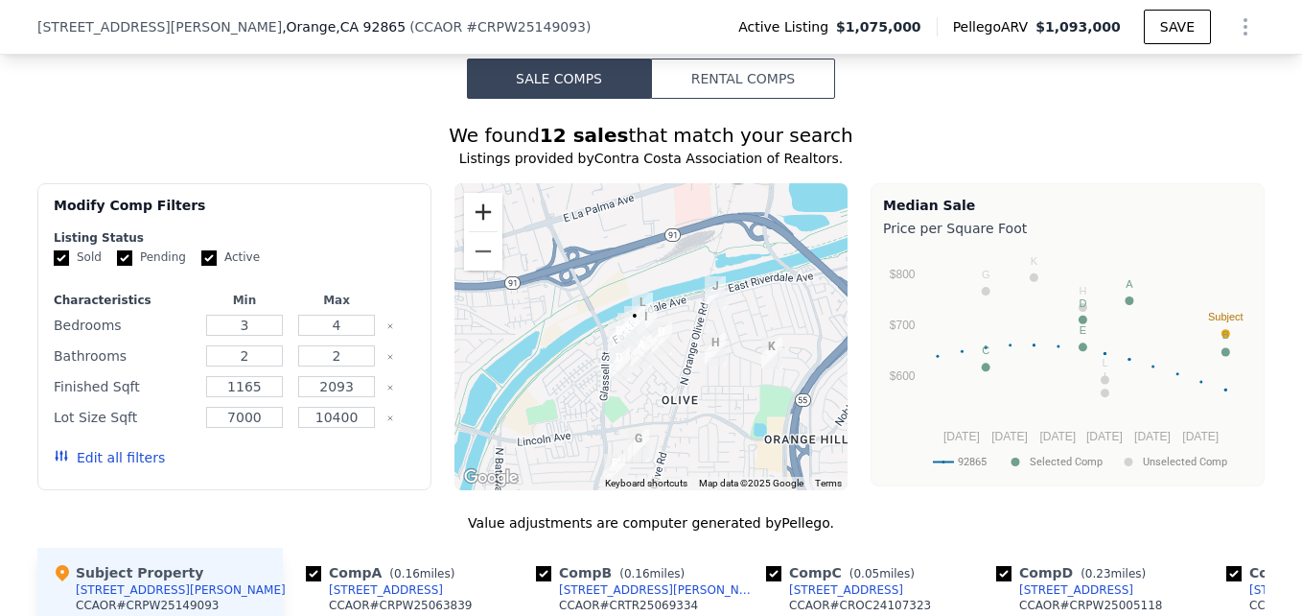
click at [475, 223] on button "Zoom in" at bounding box center [483, 212] width 38 height 38
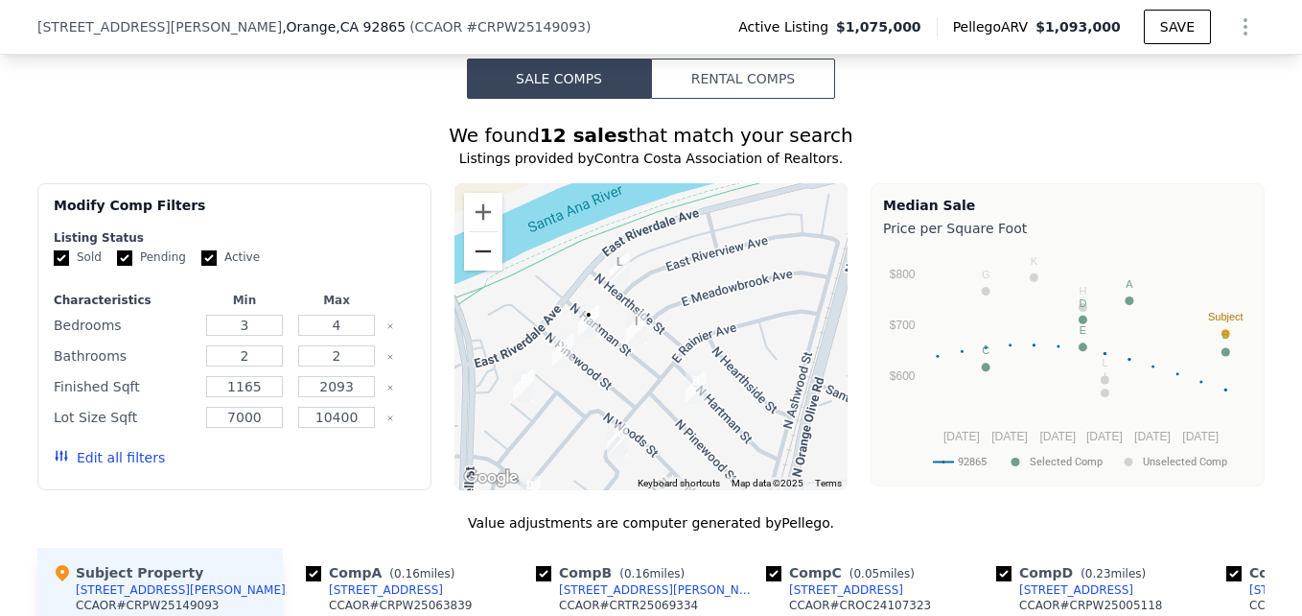
click at [486, 270] on button "Zoom out" at bounding box center [483, 251] width 38 height 38
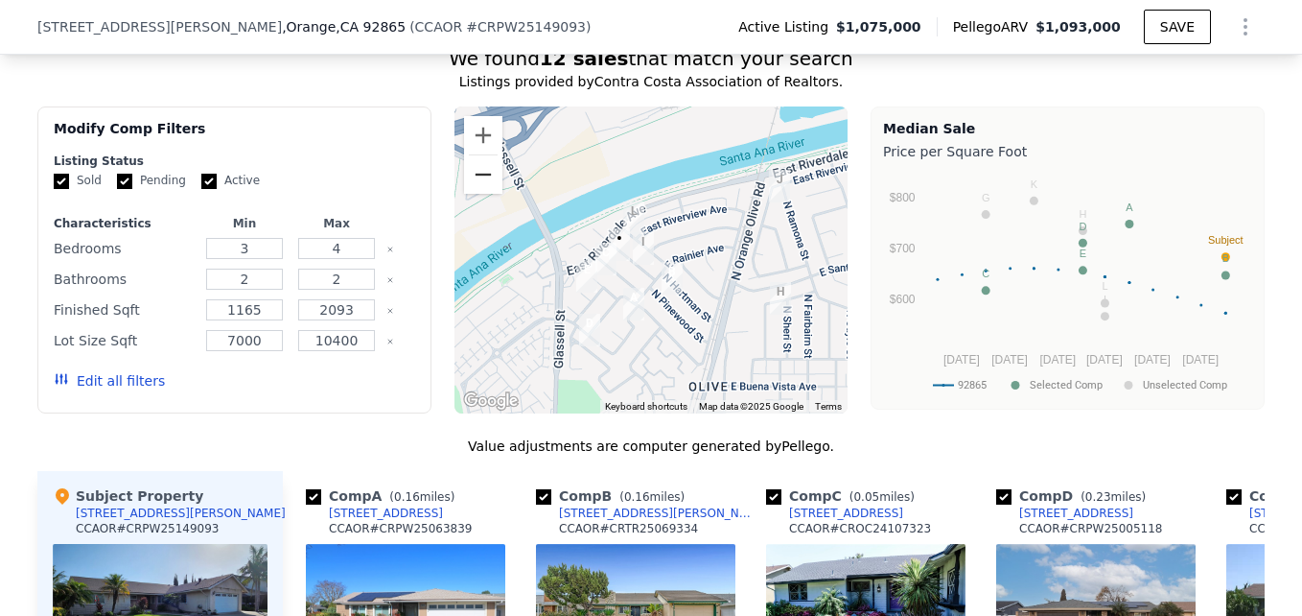
scroll to position [1566, 0]
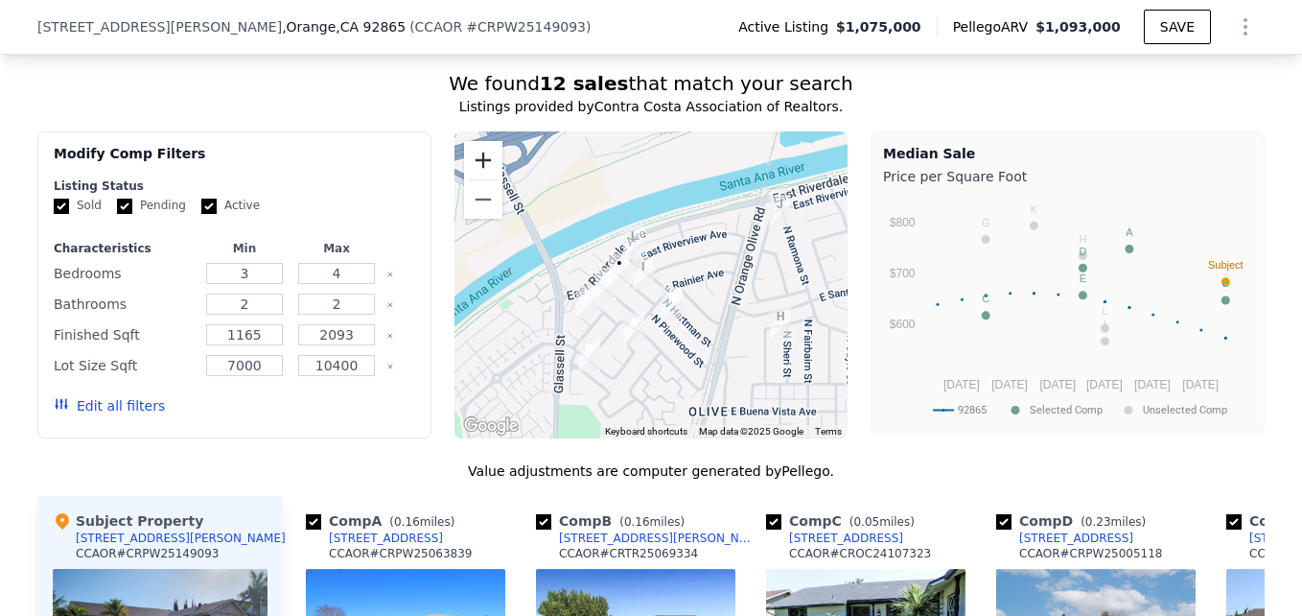
click at [464, 173] on button "Zoom in" at bounding box center [483, 160] width 38 height 38
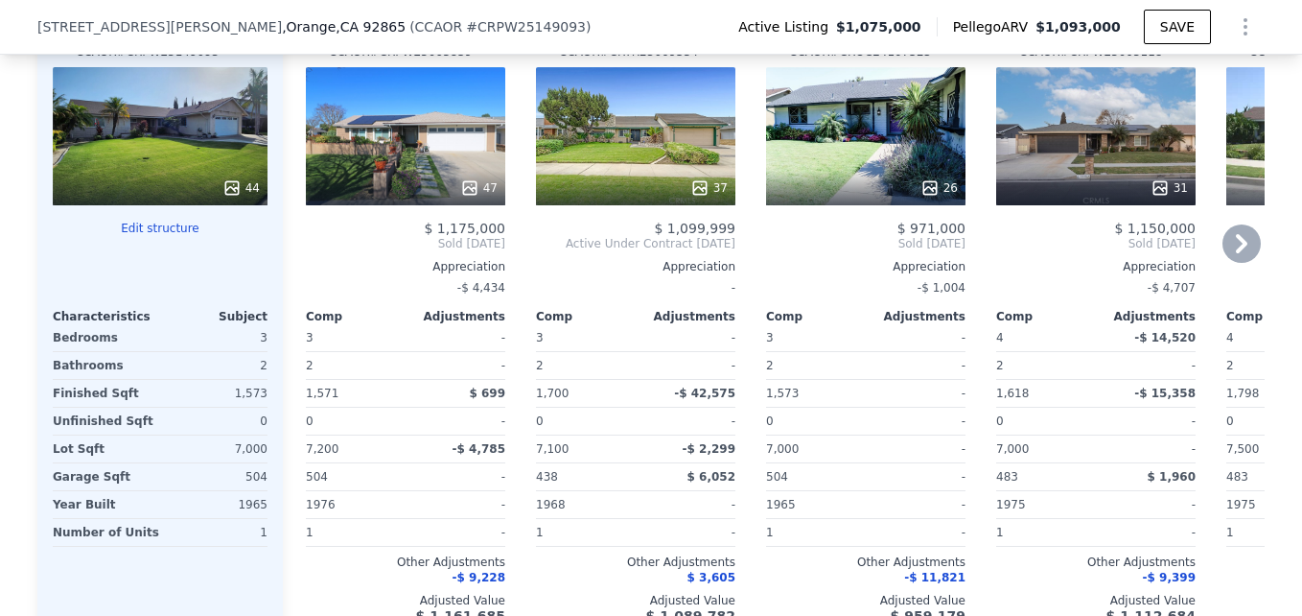
scroll to position [2067, 0]
click at [608, 519] on div "1968" at bounding box center [584, 505] width 96 height 27
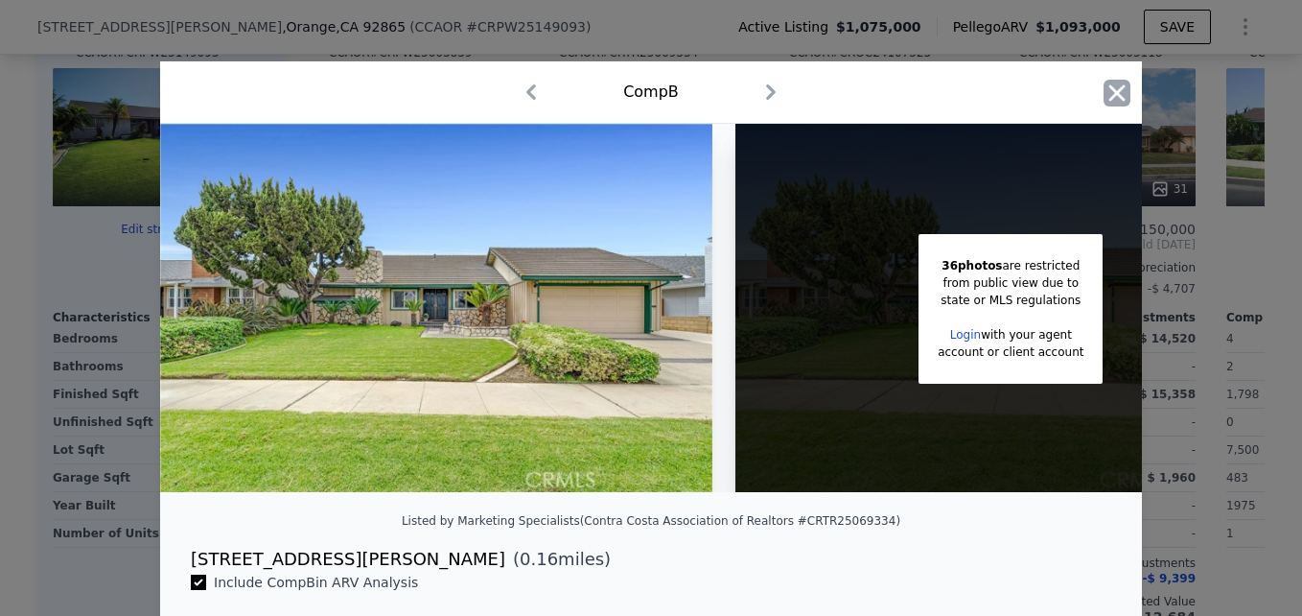
click at [1110, 96] on icon "button" at bounding box center [1118, 92] width 16 height 16
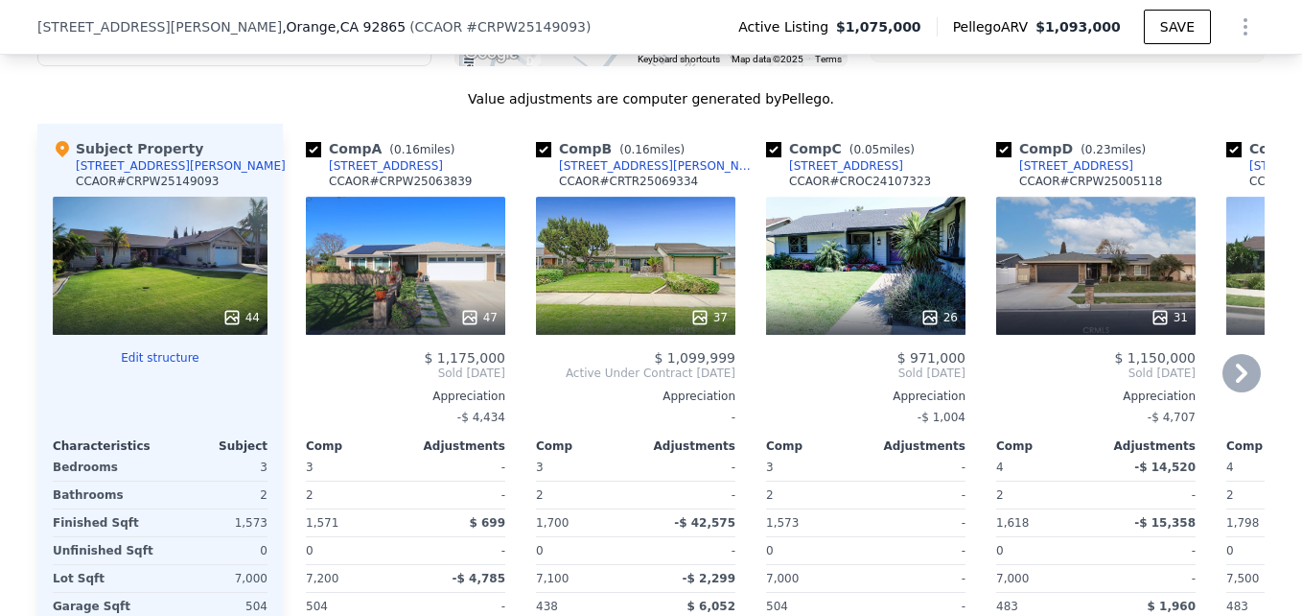
scroll to position [1937, 0]
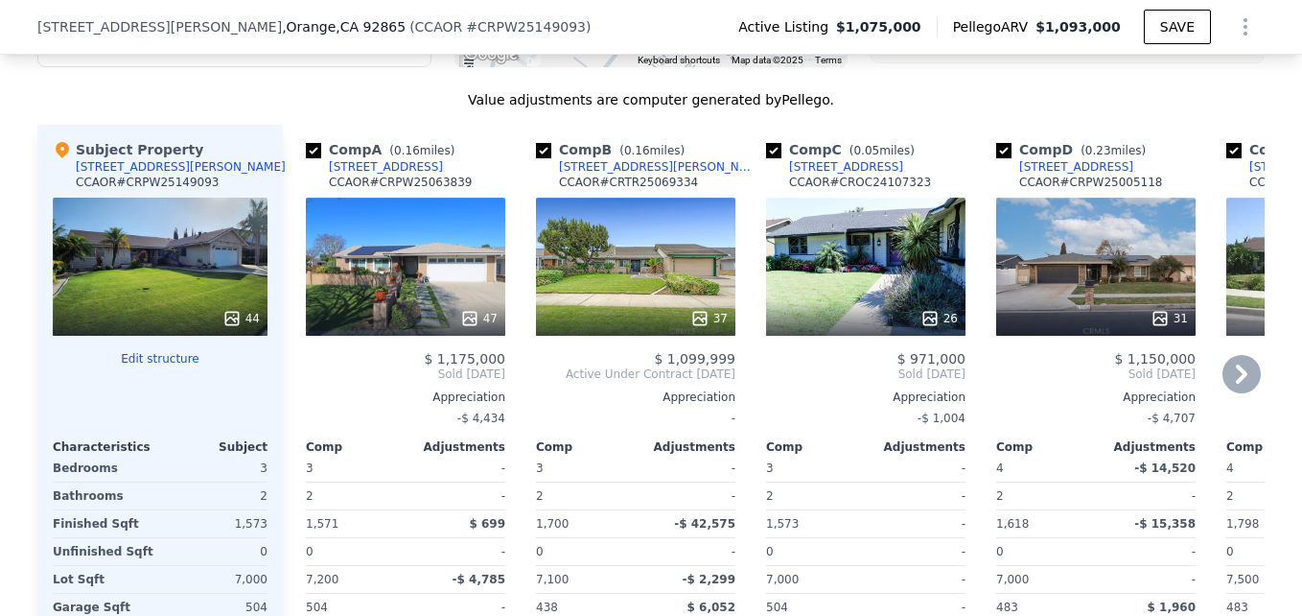
click at [433, 277] on div "47" at bounding box center [405, 267] width 199 height 138
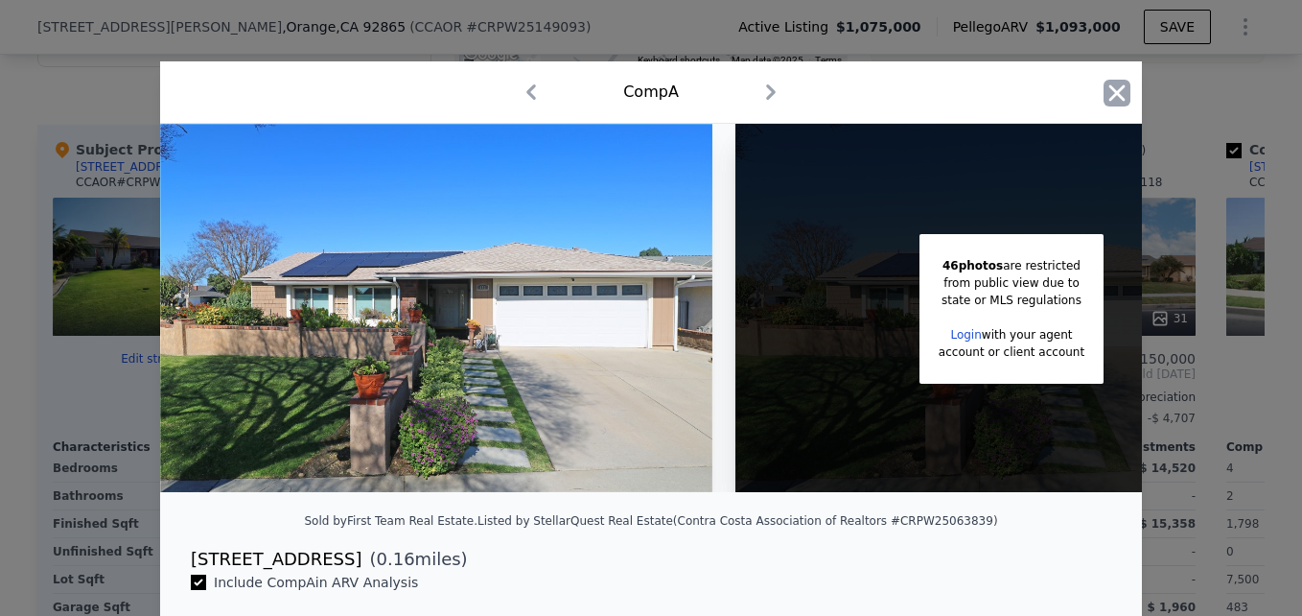
click at [1112, 85] on icon "button" at bounding box center [1117, 93] width 27 height 27
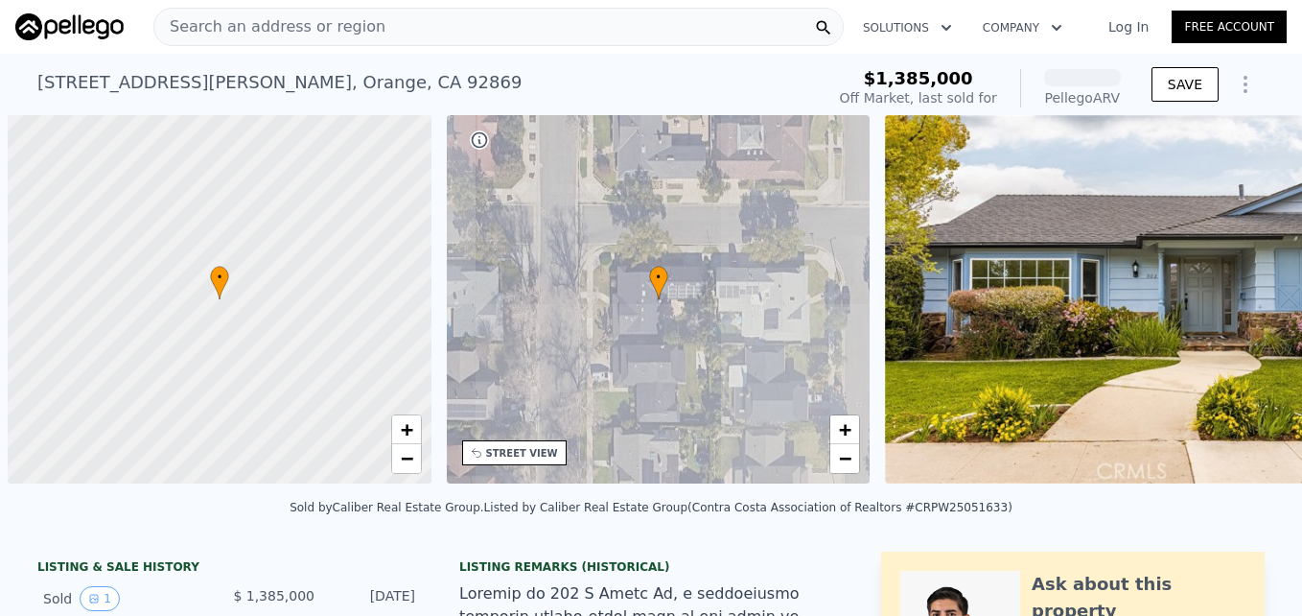
scroll to position [0, 8]
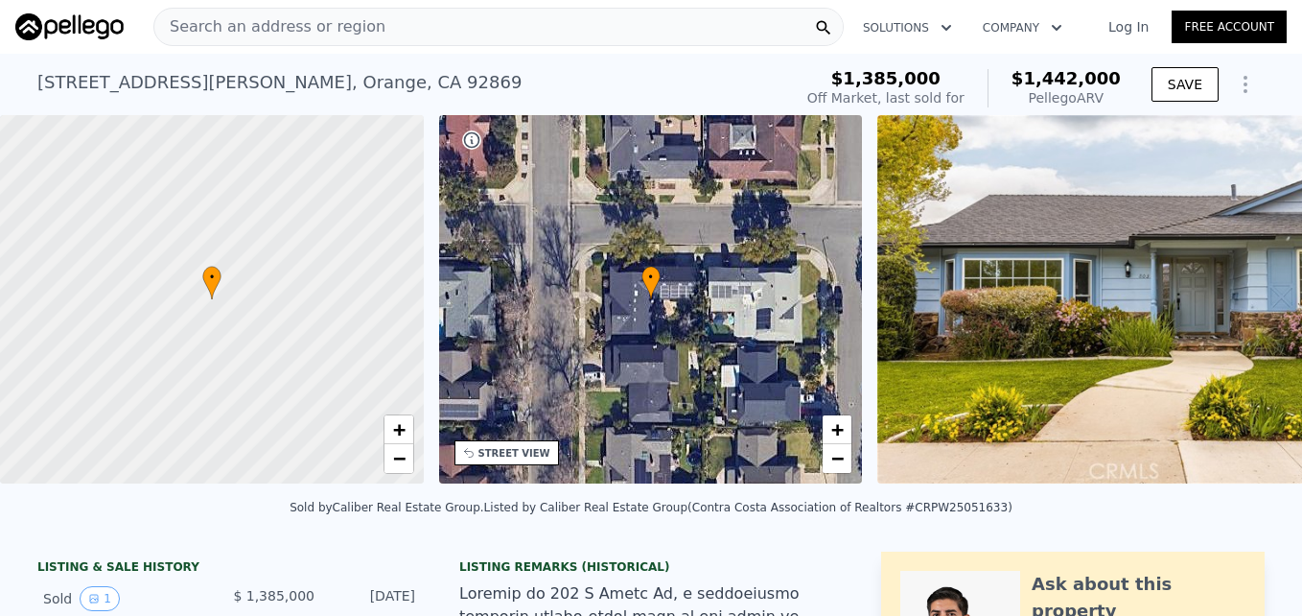
drag, startPoint x: 29, startPoint y: 77, endPoint x: 303, endPoint y: 82, distance: 274.3
drag, startPoint x: 303, startPoint y: 82, endPoint x: 289, endPoint y: 69, distance: 19.7
click at [289, 69] on div "[STREET_ADDRESS][PERSON_NAME]" at bounding box center [279, 82] width 484 height 27
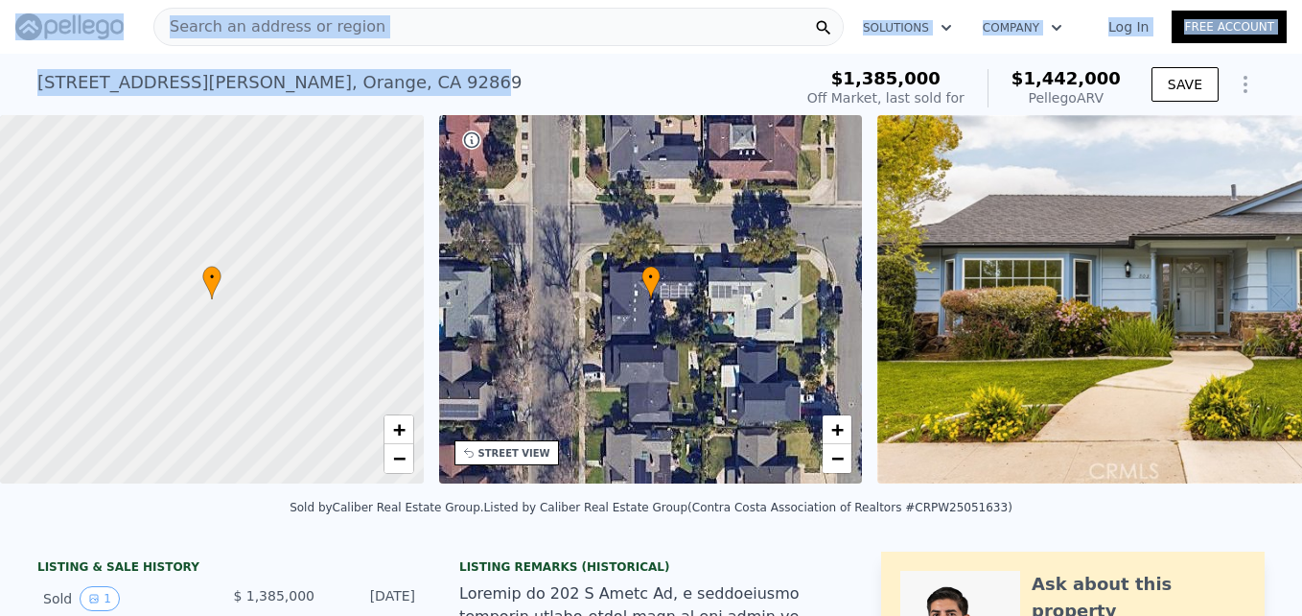
drag, startPoint x: 292, startPoint y: 83, endPoint x: -4, endPoint y: 59, distance: 296.4
click at [0, 59] on html "Search an address or region Solutions Company Open main menu Log In Free Accoun…" at bounding box center [651, 308] width 1302 height 616
drag, startPoint x: 0, startPoint y: 59, endPoint x: 187, endPoint y: 59, distance: 187.0
click at [187, 59] on div "[STREET_ADDRESS][PERSON_NAME] Sold [DATE] for $1.385m (~ARV $1.442m ) $1,385,00…" at bounding box center [651, 84] width 1228 height 61
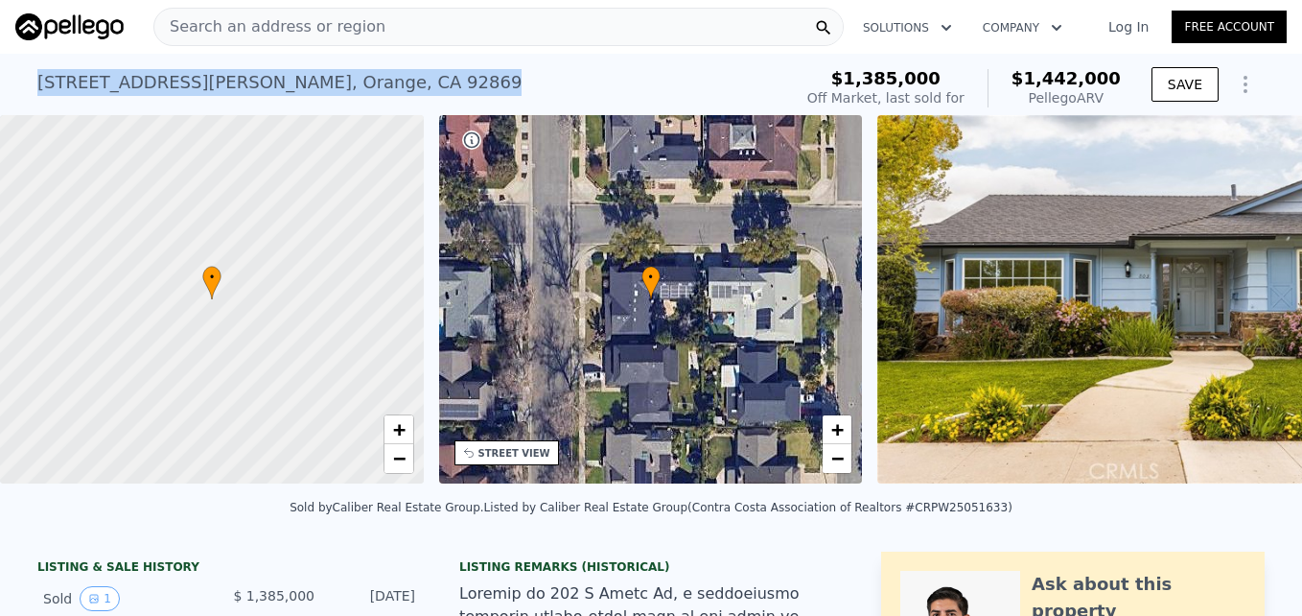
drag, startPoint x: 310, startPoint y: 80, endPoint x: 24, endPoint y: 105, distance: 286.9
click at [24, 105] on div "[STREET_ADDRESS][PERSON_NAME] Sold [DATE] for $1.385m (~ARV $1.442m ) $1,385,00…" at bounding box center [651, 84] width 1302 height 61
drag, startPoint x: 24, startPoint y: 105, endPoint x: 224, endPoint y: 82, distance: 201.7
copy div "[STREET_ADDRESS][PERSON_NAME]"
